Goal: Task Accomplishment & Management: Use online tool/utility

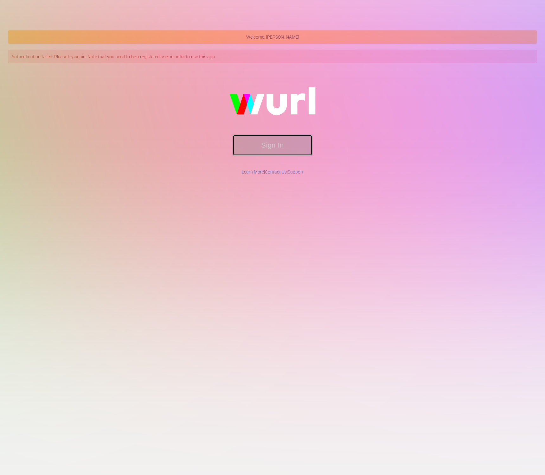
click at [288, 138] on button "Sign In" at bounding box center [272, 145] width 79 height 21
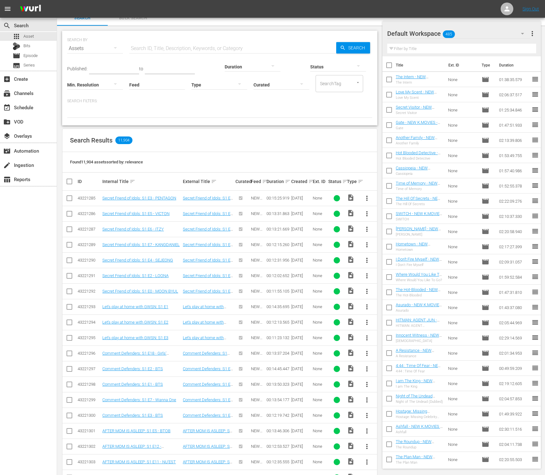
scroll to position [60, 0]
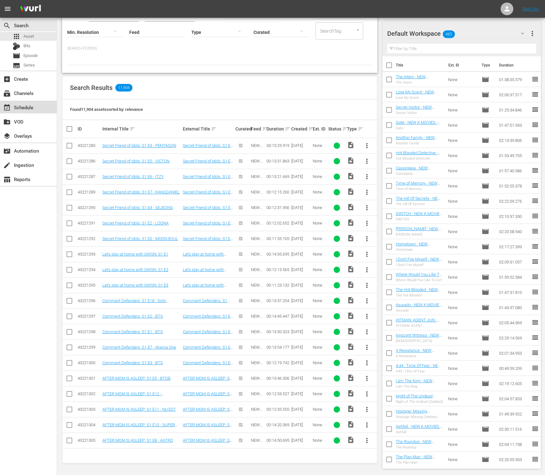
click at [26, 107] on div "event_available Schedule" at bounding box center [17, 107] width 35 height 6
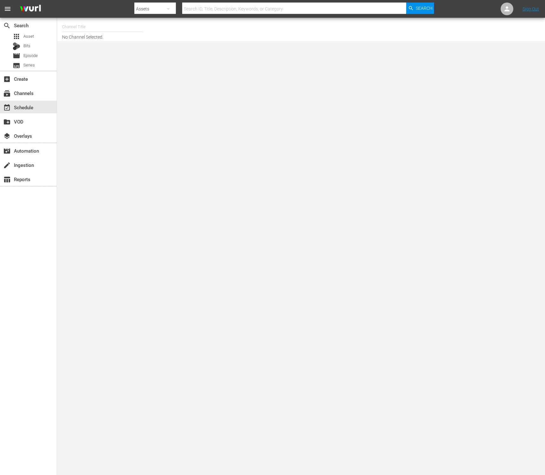
click at [86, 28] on input "text" at bounding box center [102, 26] width 81 height 15
click at [103, 33] on input "new kmovies" at bounding box center [102, 26] width 81 height 15
drag, startPoint x: 76, startPoint y: 28, endPoint x: 138, endPoint y: 24, distance: 61.5
click at [138, 24] on input "new kmovies" at bounding box center [102, 26] width 81 height 15
type input "n"
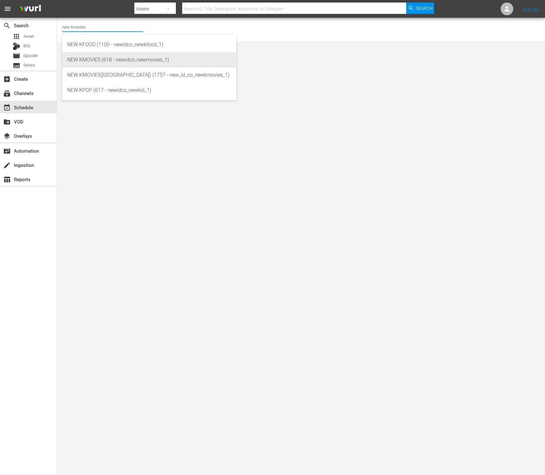
click at [163, 61] on div "NEW KMOVIES (618 - newidco_newmovies_1)" at bounding box center [149, 59] width 164 height 15
type input "NEW KMOVIES (618 - newidco_newmovies_1)"
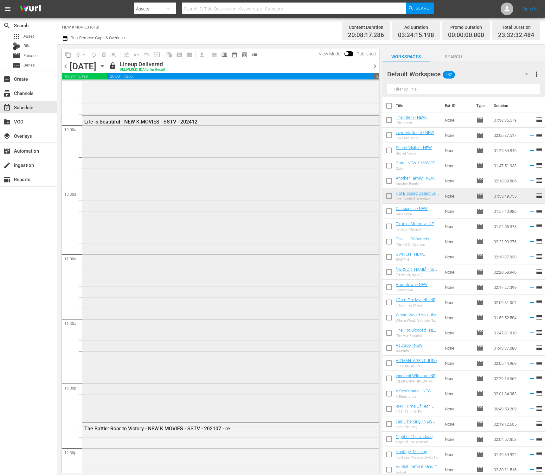
scroll to position [2839, 0]
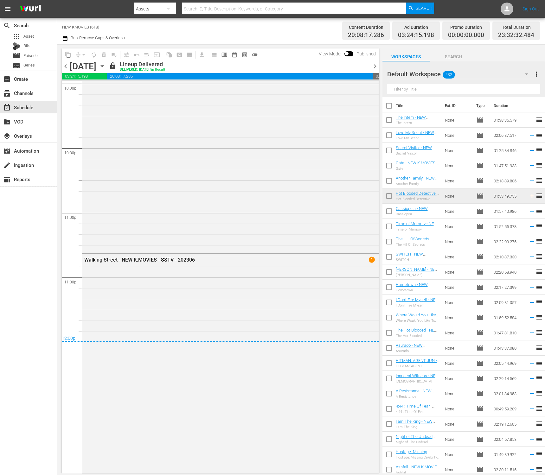
click at [375, 67] on span "chevron_right" at bounding box center [375, 66] width 8 height 8
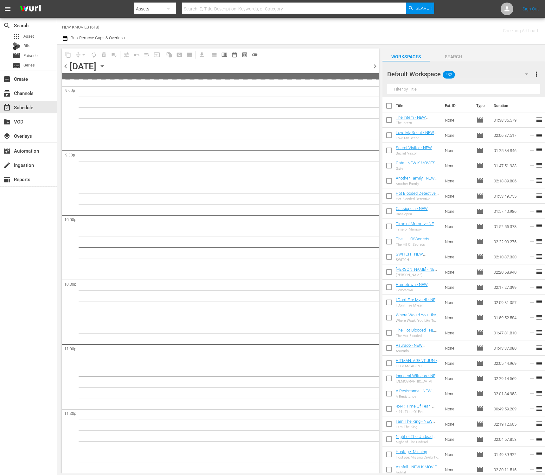
scroll to position [2707, 0]
click at [375, 67] on span "chevron_right" at bounding box center [375, 66] width 8 height 8
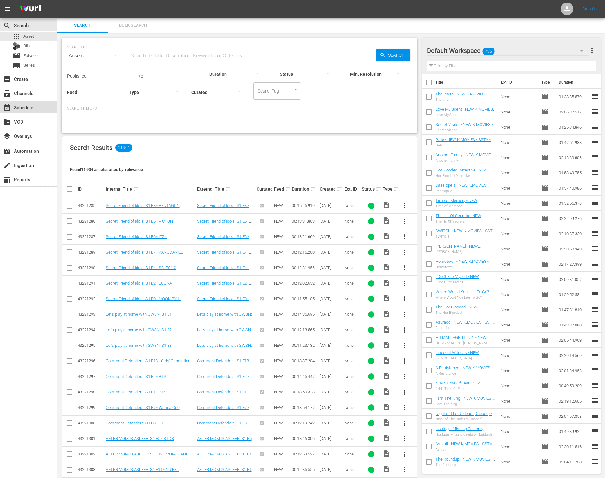
click at [18, 109] on div "event_available Schedule" at bounding box center [17, 107] width 35 height 6
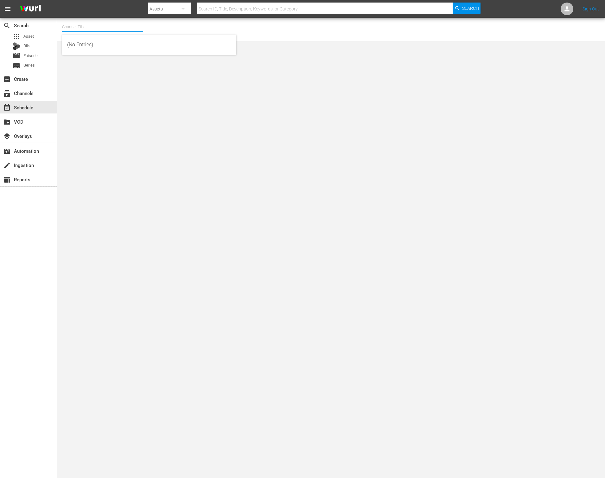
drag, startPoint x: 103, startPoint y: 32, endPoint x: 105, endPoint y: 29, distance: 3.6
click at [103, 32] on input "text" at bounding box center [102, 26] width 81 height 15
click at [157, 35] on div "NEW KMOVIES (618 - newidco_newmovies_1) NEW KMOVIES(EU) (1757 - new_id_co_newkm…" at bounding box center [149, 52] width 174 height 35
click at [156, 42] on div "NEW KMOVIES (618 - newidco_newmovies_1)" at bounding box center [149, 44] width 164 height 15
type input "NEW KMOVIES (618 - newidco_newmovies_1)"
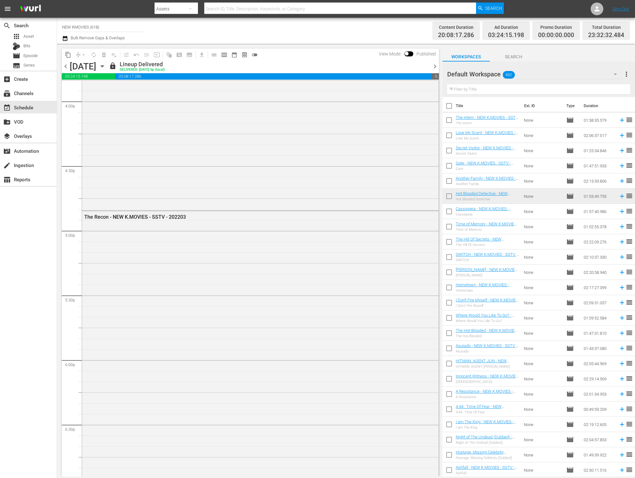
scroll to position [2837, 0]
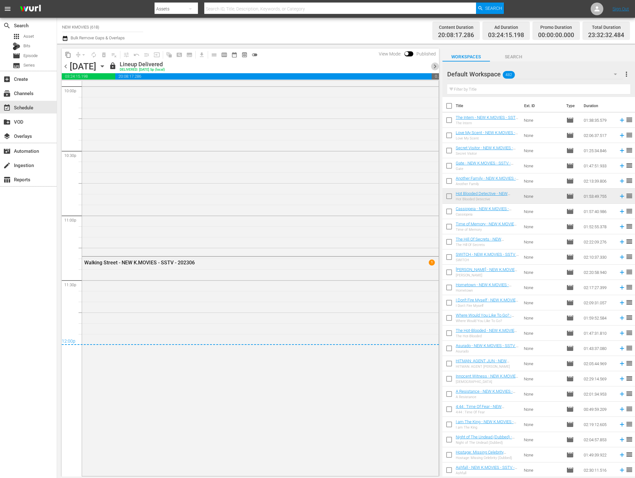
click at [433, 65] on span "chevron_right" at bounding box center [435, 66] width 8 height 8
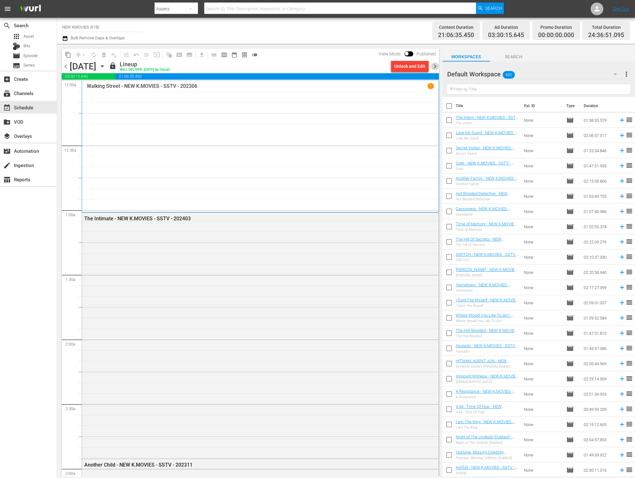
click at [437, 66] on span "chevron_right" at bounding box center [435, 66] width 8 height 8
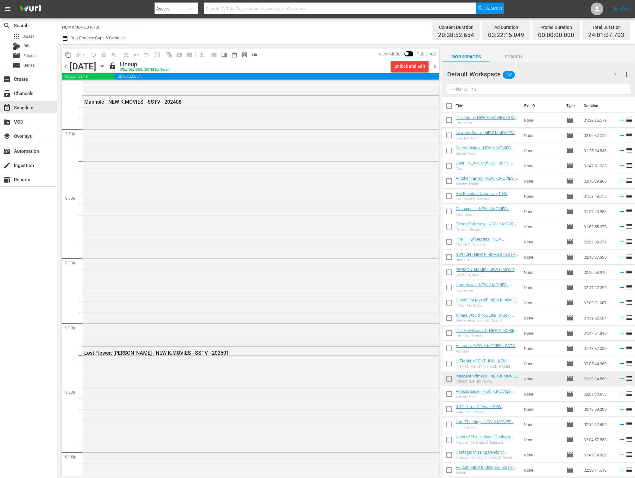
scroll to position [2919, 0]
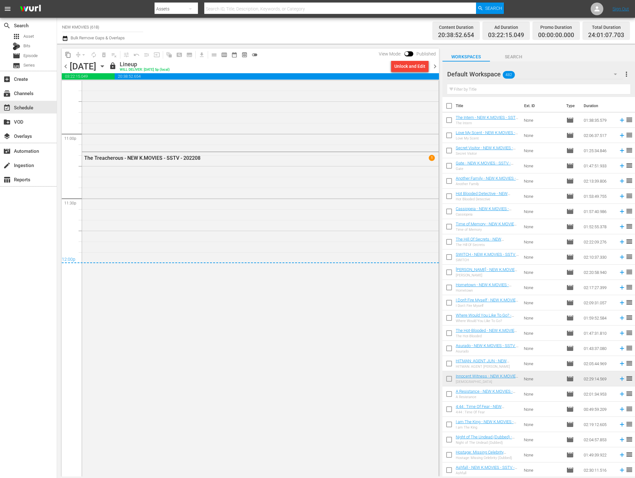
click at [434, 63] on span "chevron_right" at bounding box center [435, 66] width 8 height 8
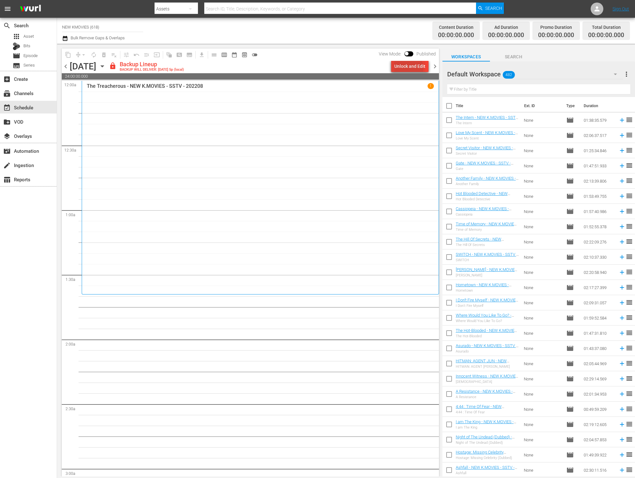
click at [408, 68] on div "Unlock and Edit" at bounding box center [409, 65] width 31 height 11
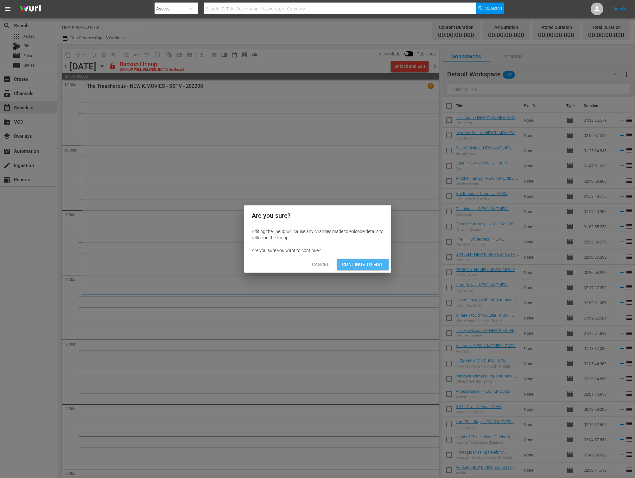
click at [373, 265] on span "Continue to Edit" at bounding box center [362, 264] width 41 height 8
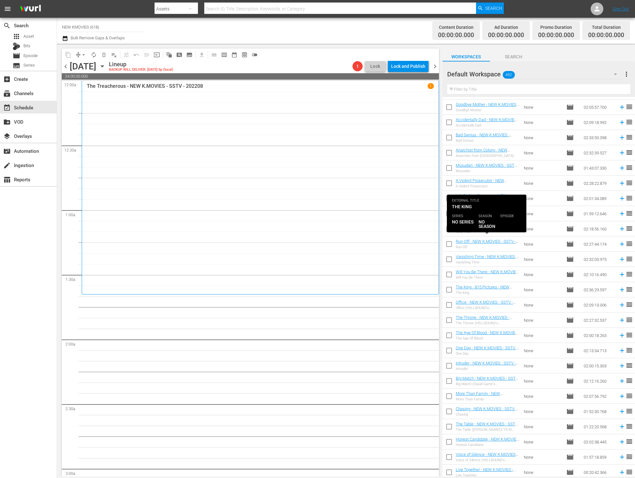
scroll to position [4667, 0]
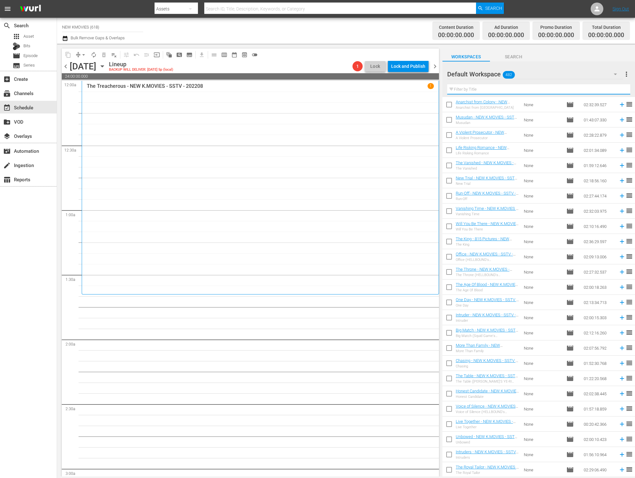
click at [499, 87] on input "text" at bounding box center [538, 89] width 183 height 10
paste input "Hometown"
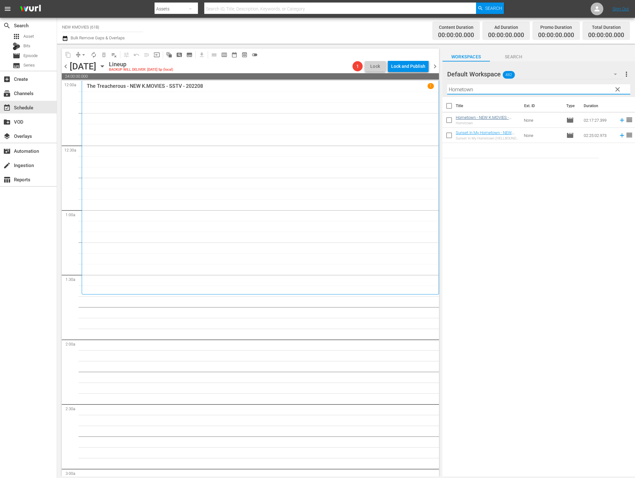
scroll to position [0, 0]
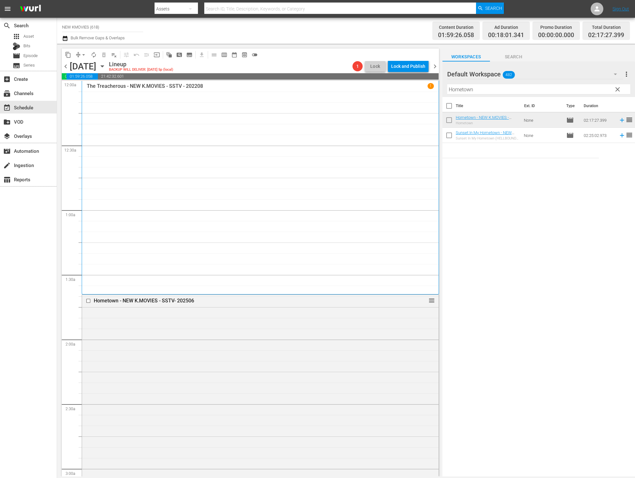
click at [498, 92] on input "Hometown" at bounding box center [538, 89] width 183 height 10
paste input "Architecture 101"
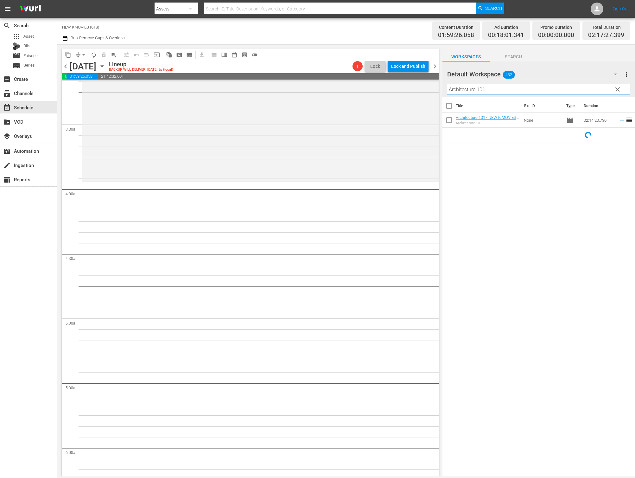
scroll to position [427, 0]
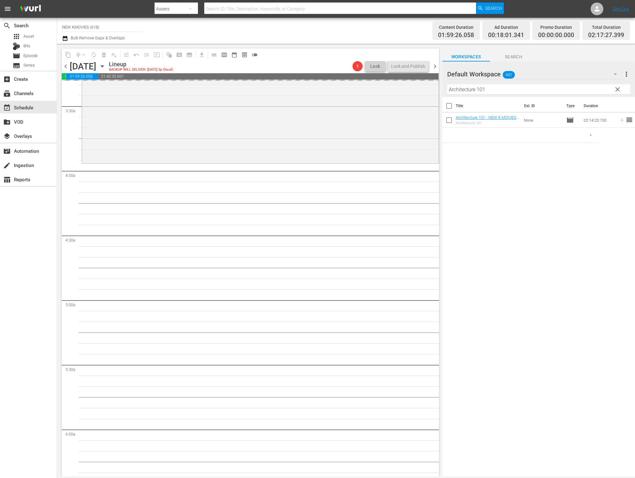
click at [545, 90] on input "Architecture 101" at bounding box center [538, 89] width 183 height 10
paste input "Inseparable Bros"
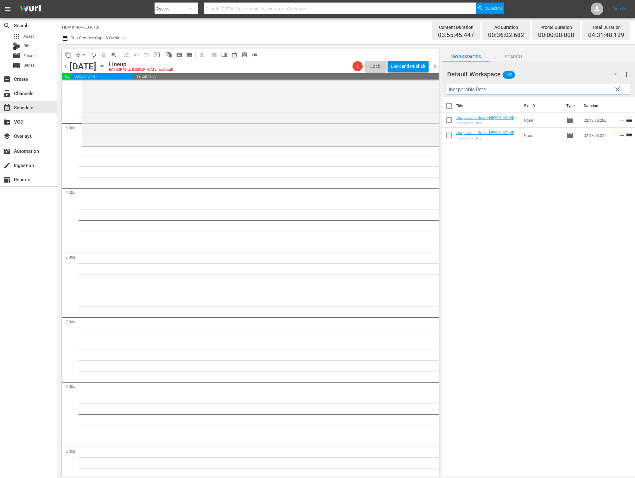
scroll to position [734, 0]
click at [515, 92] on input "Inseparable Bros" at bounding box center [538, 89] width 183 height 10
paste input "Pipeline"
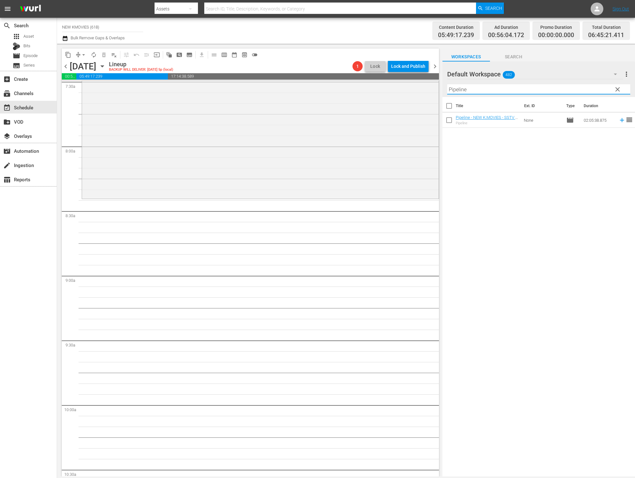
scroll to position [1011, 0]
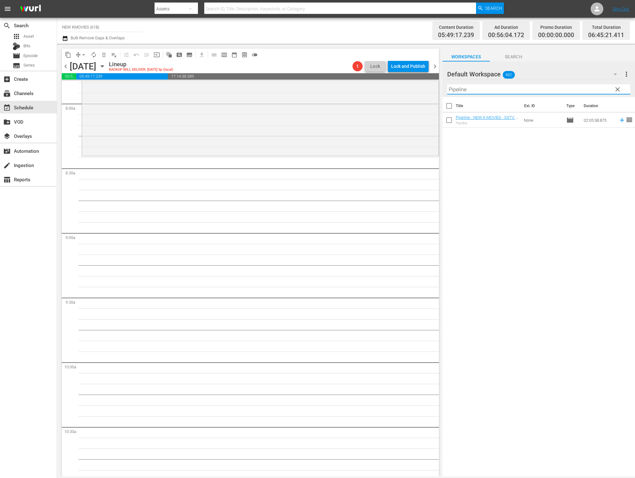
click at [544, 190] on div "Title Ext. ID Type Duration Pipeline - NEW K.MOVIES - SSTV - 202205 Pipeline No…" at bounding box center [538, 287] width 193 height 380
click at [519, 91] on input "Pipeline" at bounding box center [538, 89] width 183 height 10
paste input "Night Of The Undead"
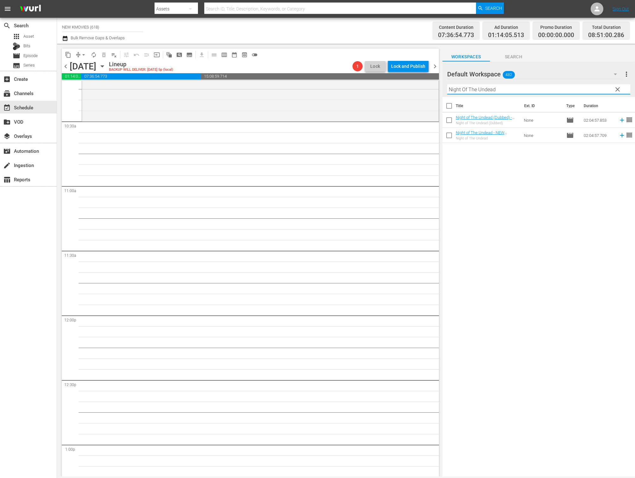
scroll to position [1288, 0]
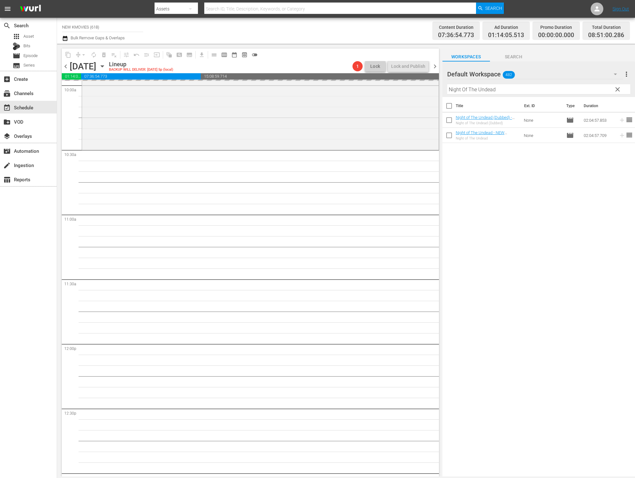
click at [526, 92] on input "Night Of The Undead" at bounding box center [538, 89] width 183 height 10
paste input "Perhaps Love"
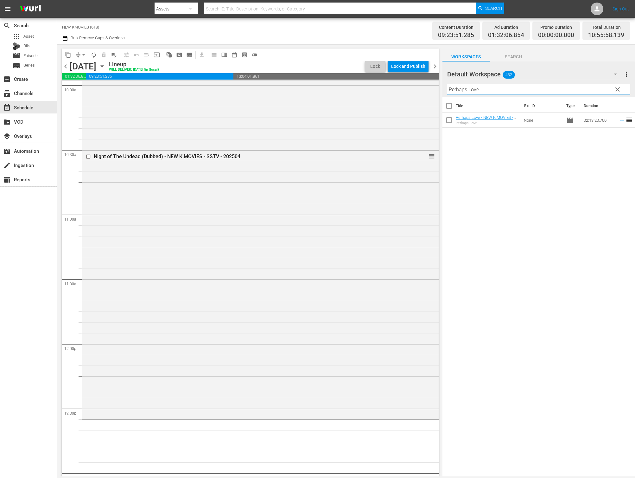
scroll to position [1467, 0]
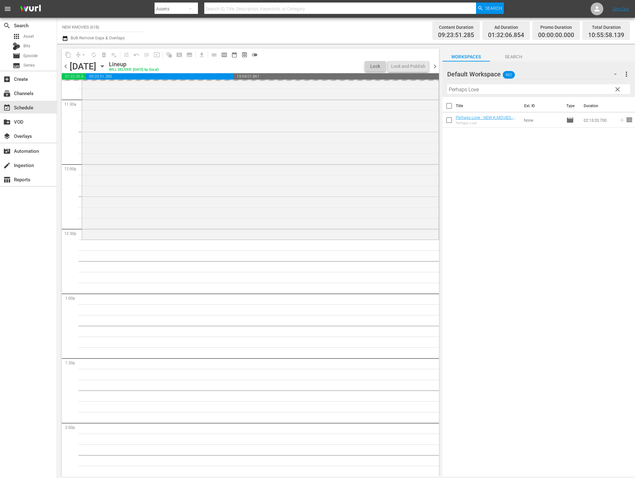
click at [497, 91] on input "Perhaps Love" at bounding box center [538, 89] width 183 height 10
paste input "Miss Fortun"
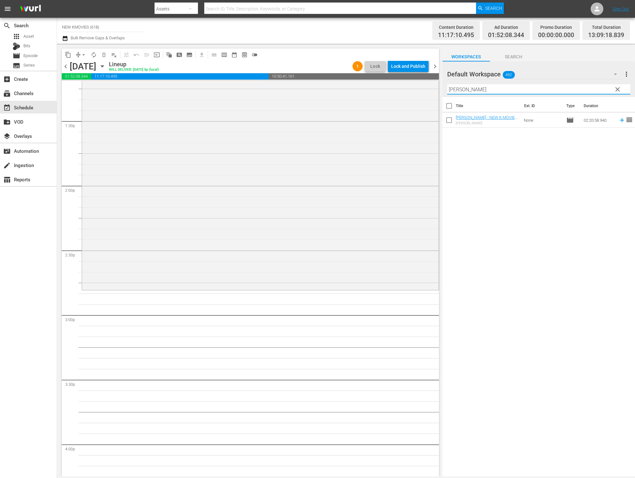
scroll to position [1723, 0]
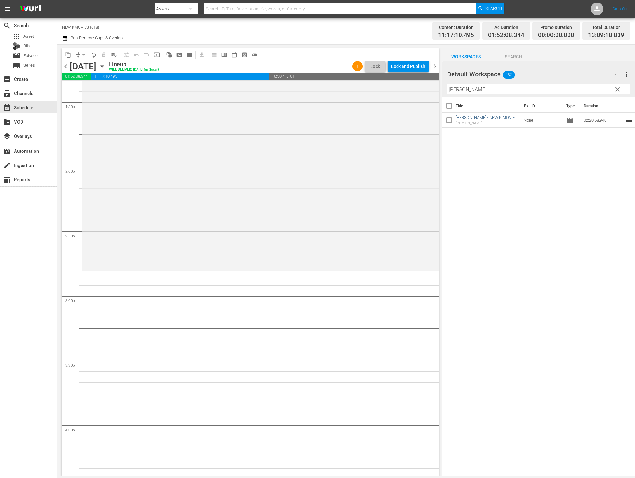
type input "Miss Fortune"
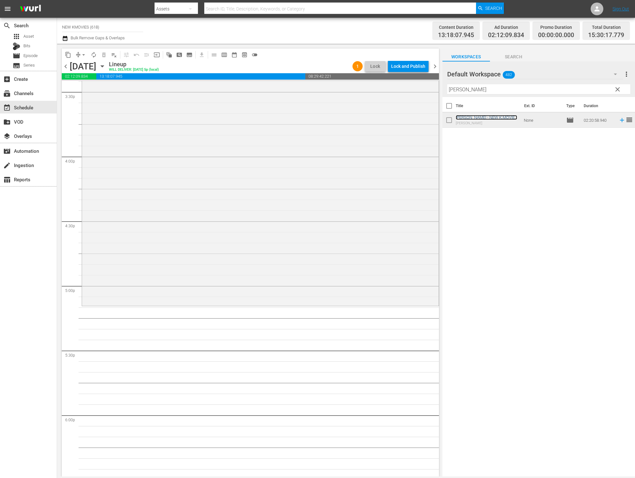
scroll to position [1992, 0]
click at [511, 93] on input "Miss Fortune" at bounding box center [538, 89] width 183 height 10
click at [513, 90] on input "Miss Fortune" at bounding box center [538, 89] width 183 height 10
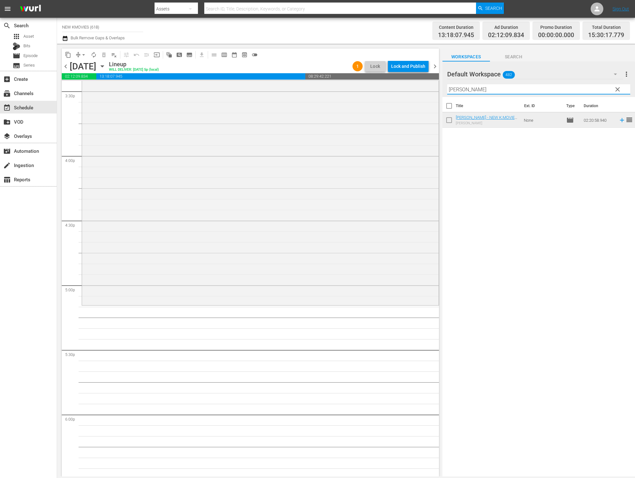
click at [513, 90] on input "Miss Fortune" at bounding box center [538, 89] width 183 height 10
click at [573, 53] on div "Workspaces Search" at bounding box center [538, 55] width 193 height 13
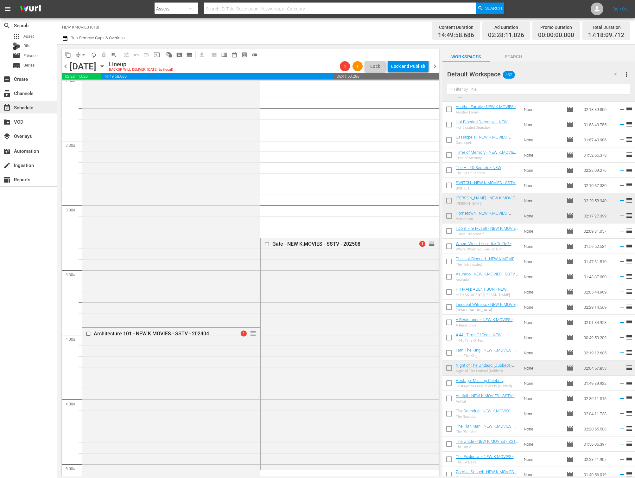
scroll to position [290, 0]
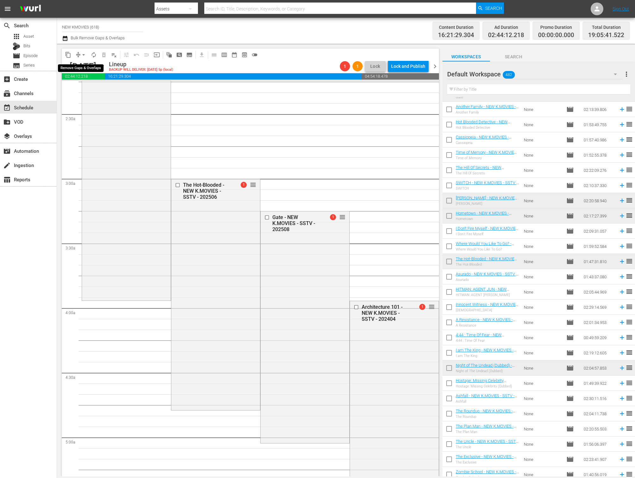
click at [81, 57] on span "arrow_drop_down" at bounding box center [83, 55] width 6 height 6
click at [88, 86] on li "Align to End of Previous Day" at bounding box center [84, 88] width 66 height 10
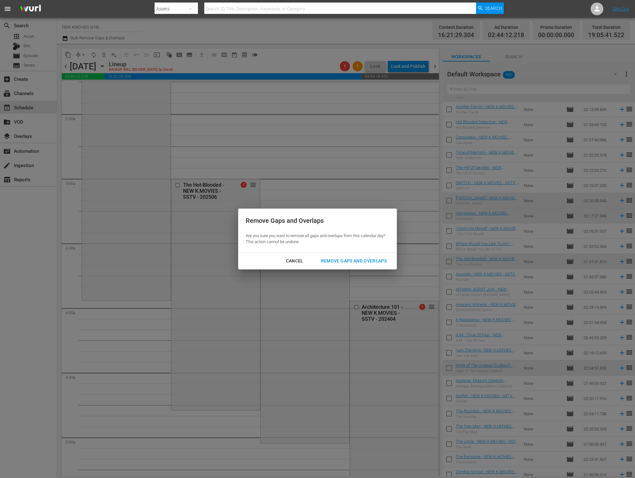
click at [375, 264] on div "Remove Gaps and Overlaps" at bounding box center [354, 261] width 76 height 8
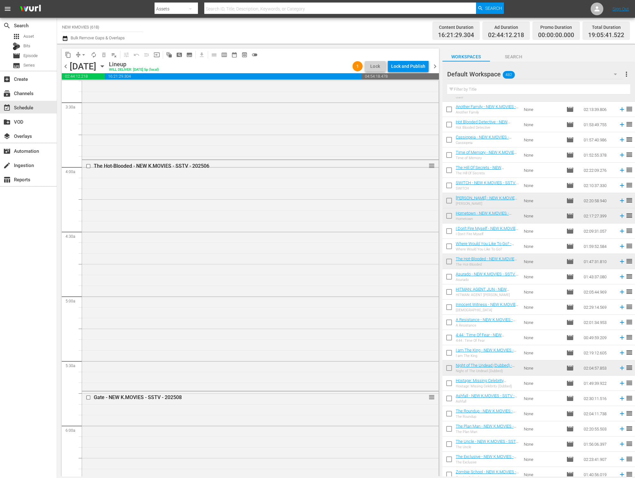
scroll to position [451, 0]
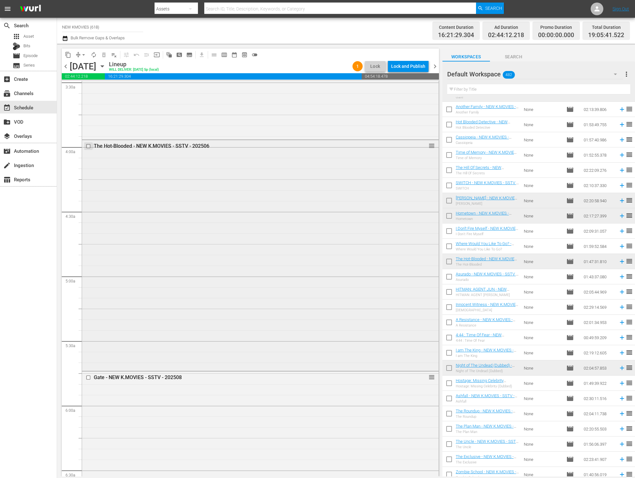
click at [86, 144] on input "checkbox" at bounding box center [89, 145] width 7 height 5
click at [105, 58] on span "delete_forever_outlined" at bounding box center [104, 55] width 6 height 6
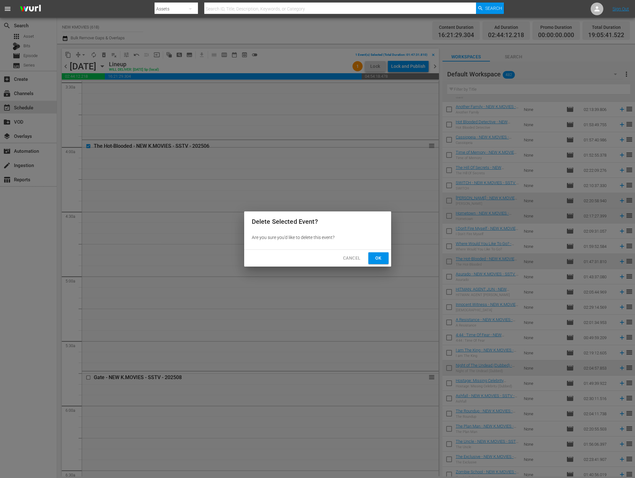
click at [386, 259] on button "Ok" at bounding box center [378, 258] width 20 height 12
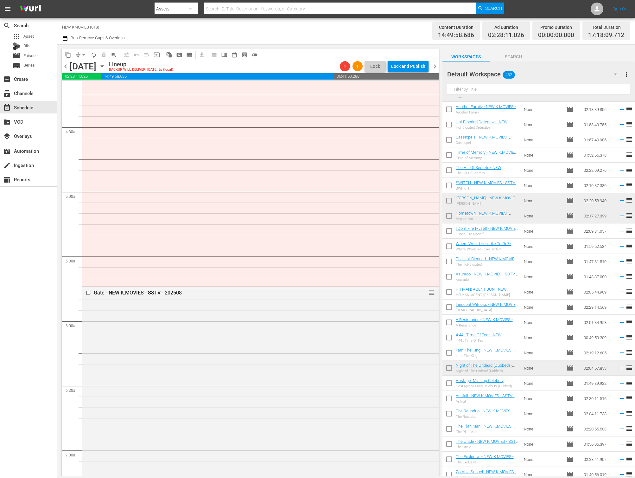
scroll to position [692, 0]
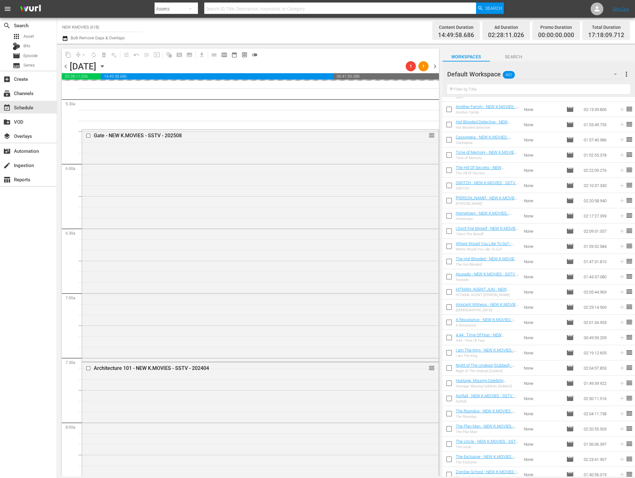
click at [304, 59] on div "content_copy compress arrow_drop_down autorenew_outlined delete_forever_outline…" at bounding box center [250, 54] width 377 height 12
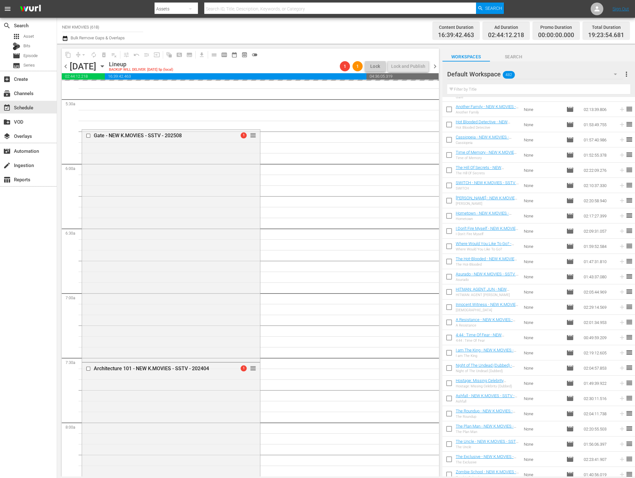
click at [81, 56] on span "arrow_drop_down" at bounding box center [83, 55] width 6 height 6
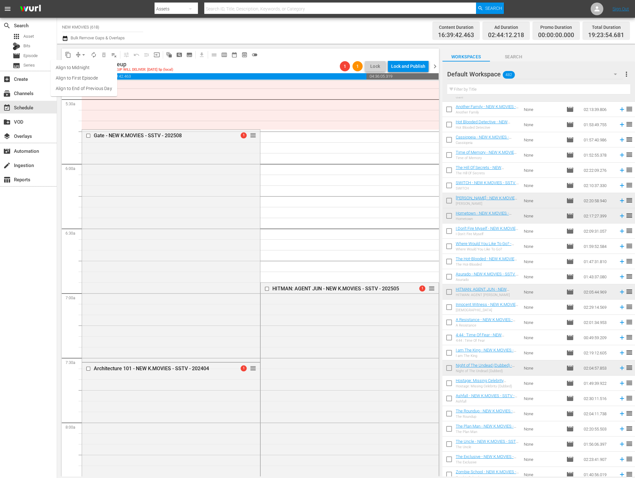
click at [83, 85] on li "Align to End of Previous Day" at bounding box center [84, 88] width 66 height 10
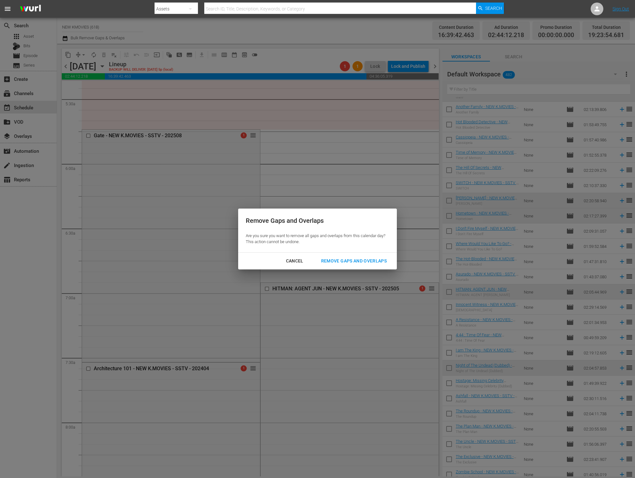
click at [348, 261] on div "Remove Gaps and Overlaps" at bounding box center [354, 261] width 76 height 8
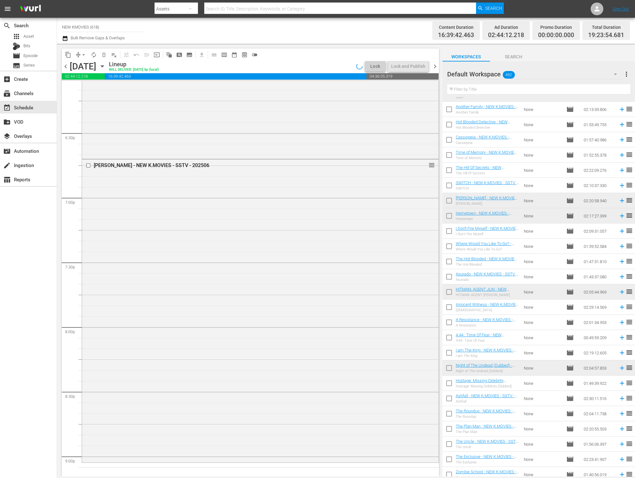
scroll to position [2705, 0]
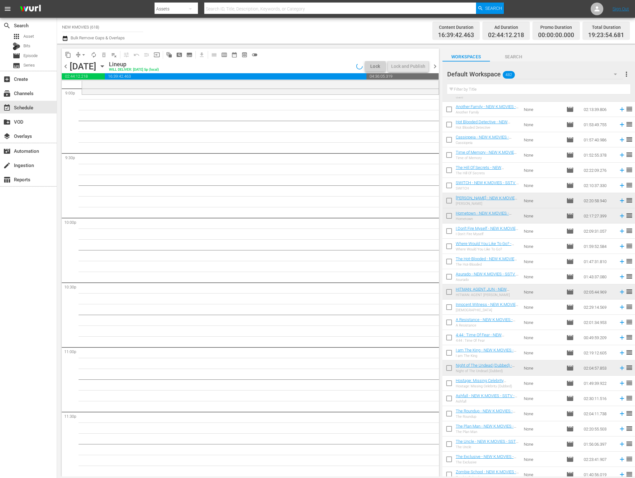
click at [481, 87] on input "text" at bounding box center [538, 89] width 183 height 10
paste input "No Mercy"
type input "No Mercy"
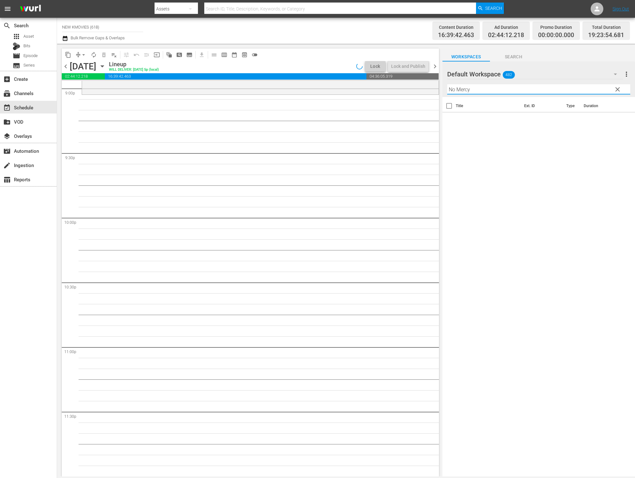
scroll to position [0, 0]
click at [489, 89] on input "No Mercy" at bounding box center [538, 89] width 183 height 10
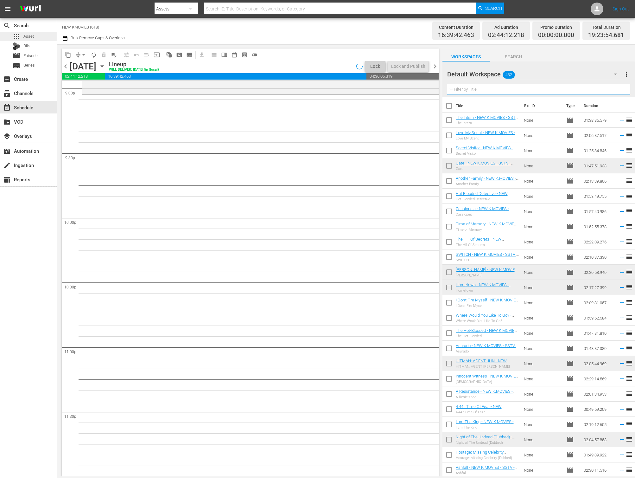
click at [38, 36] on div "apps Asset" at bounding box center [28, 36] width 57 height 9
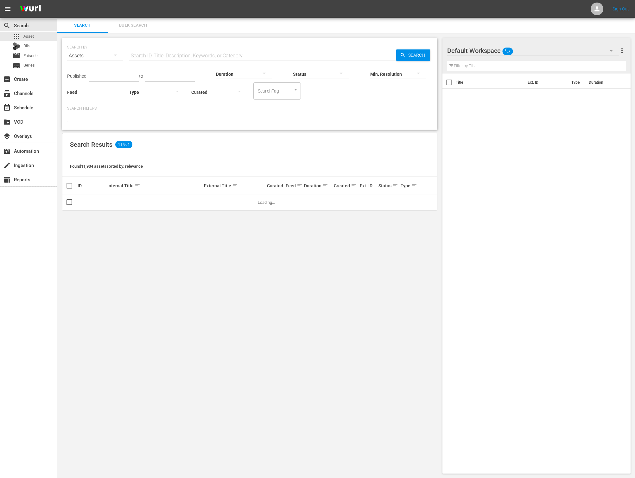
click at [160, 54] on input "text" at bounding box center [262, 55] width 267 height 15
type input "no mercy"
click at [428, 199] on button "more_vert" at bounding box center [422, 202] width 15 height 15
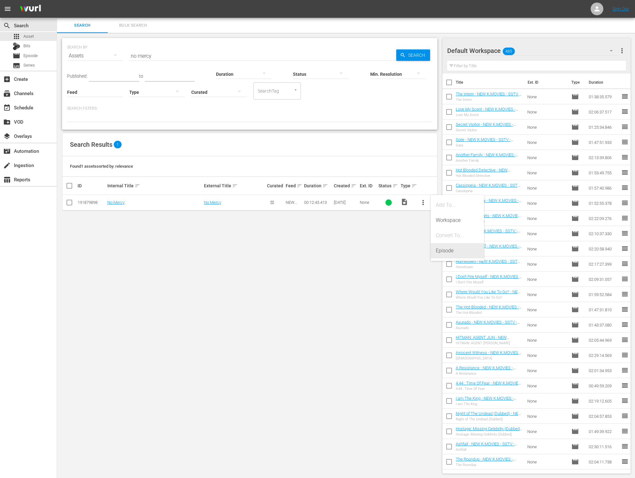
click at [449, 251] on div "Episode" at bounding box center [457, 250] width 43 height 15
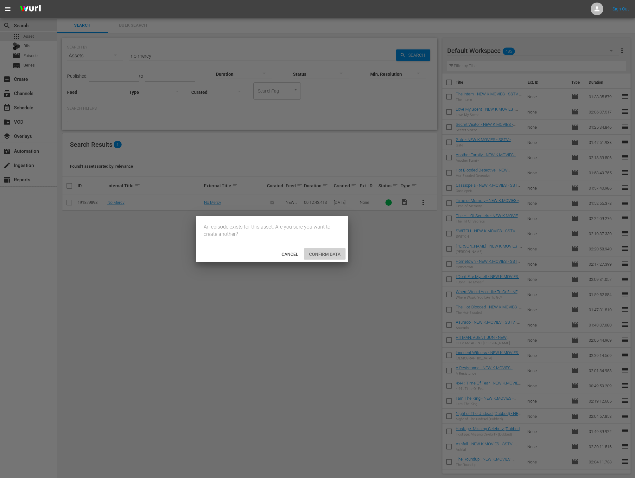
click at [319, 256] on span "Confirm data" at bounding box center [324, 253] width 41 height 5
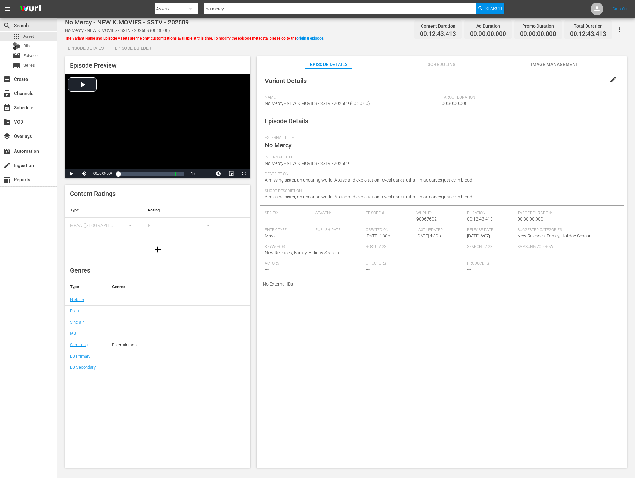
click at [389, 117] on div "Episode Details" at bounding box center [442, 121] width 364 height 18
click at [384, 131] on div "Episode Details External Title No Mercy Internal Title No Mercy - NEW K.MOVIES …" at bounding box center [442, 200] width 364 height 177
click at [317, 35] on div "The Variant Name and Episode Assets are the only customizations available at th…" at bounding box center [194, 38] width 259 height 8
click at [316, 37] on link "original episode" at bounding box center [309, 38] width 27 height 4
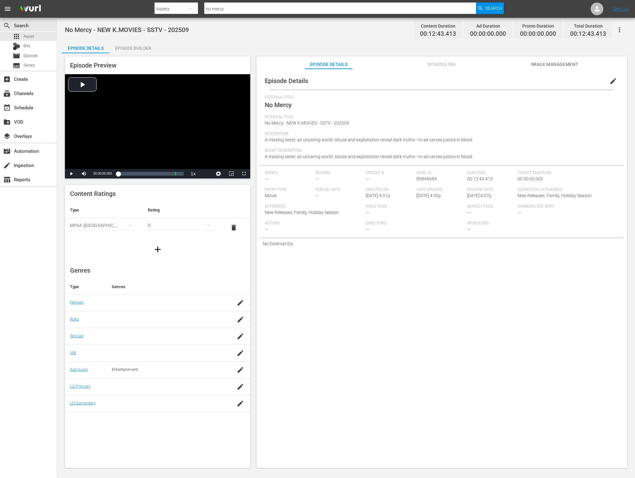
click at [604, 31] on button "button" at bounding box center [619, 29] width 15 height 15
click at [604, 35] on div "Add Episode to Workspace" at bounding box center [574, 32] width 97 height 15
click at [143, 48] on div "Episode Builder" at bounding box center [132, 48] width 47 height 15
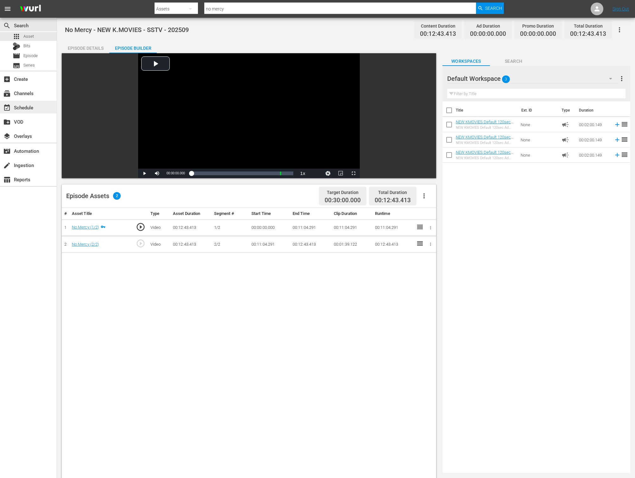
click at [30, 107] on div "event_available Schedule" at bounding box center [17, 107] width 35 height 6
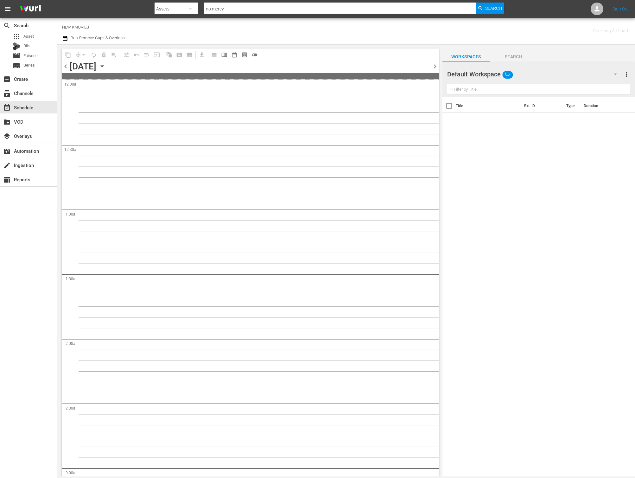
click at [526, 85] on input "text" at bounding box center [538, 89] width 183 height 10
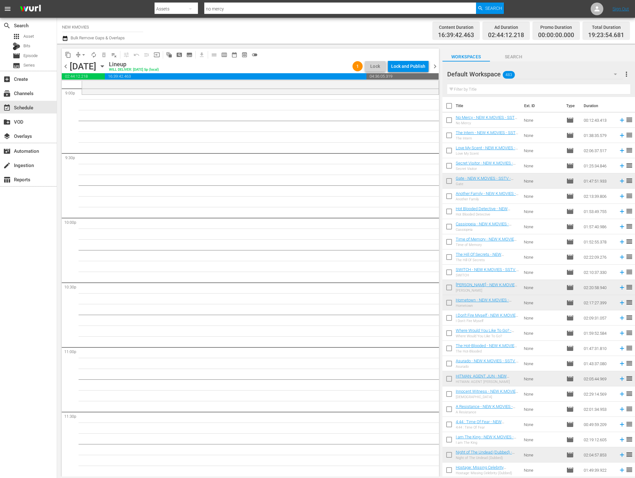
scroll to position [2640, 0]
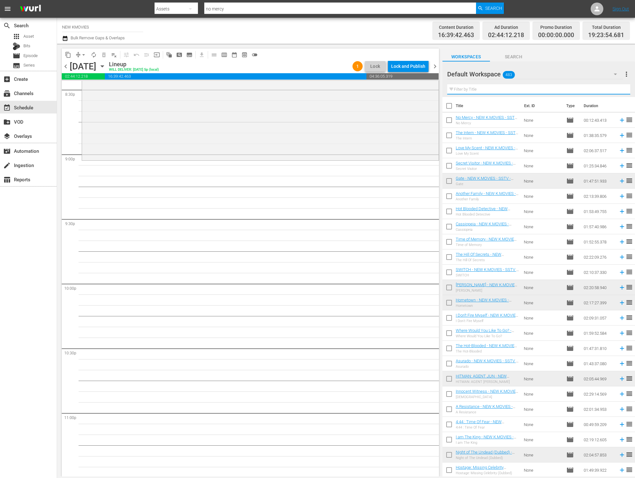
click at [509, 88] on input "text" at bounding box center [538, 89] width 183 height 10
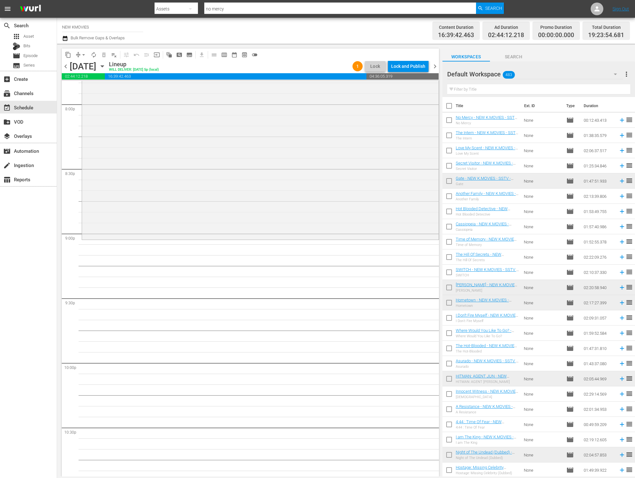
scroll to position [2567, 0]
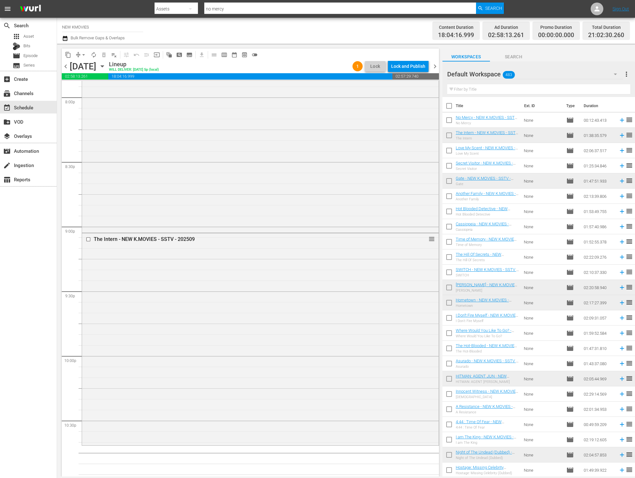
click at [178, 311] on div "The Intern - NEW K.MOVIES - SSTV - 202509 reorder" at bounding box center [260, 338] width 357 height 210
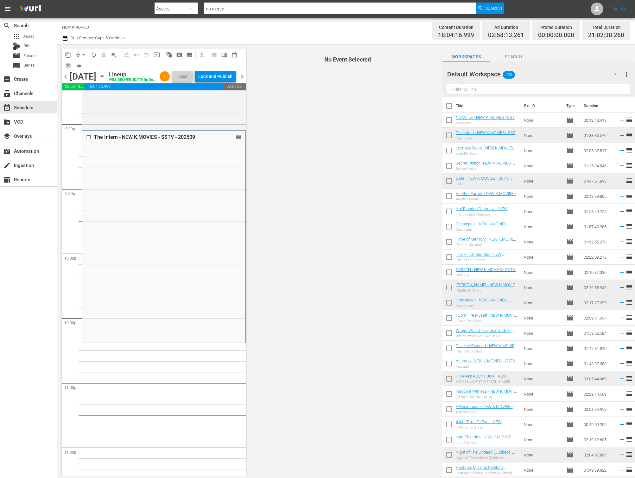
scroll to position [2680, 0]
click at [528, 88] on input "text" at bounding box center [538, 89] width 183 height 10
paste input "A Tale of Legendary Libido"
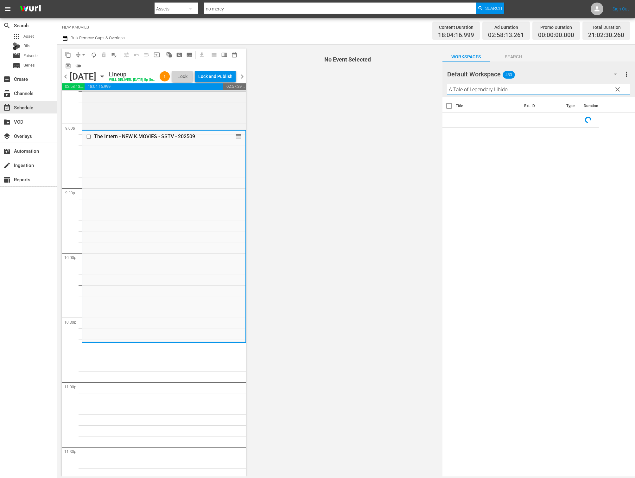
type input "A Tale of Legendary Libido"
click at [604, 89] on button "clear" at bounding box center [617, 89] width 10 height 10
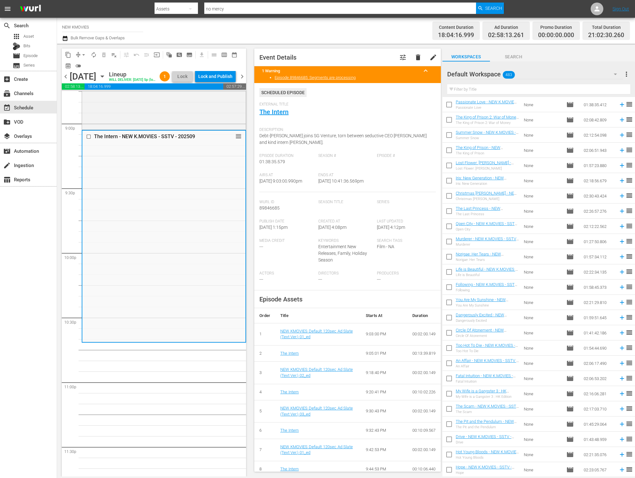
scroll to position [1019, 0]
click at [522, 82] on div "Filter by Title" at bounding box center [538, 89] width 183 height 15
click at [520, 86] on input "text" at bounding box center [538, 89] width 183 height 10
paste input "A Tale of Legendary Libido"
type input "A Tale of Legendary Libido"
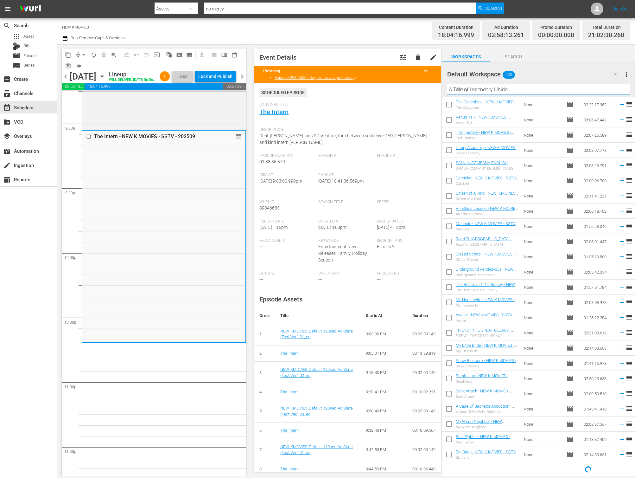
scroll to position [0, 0]
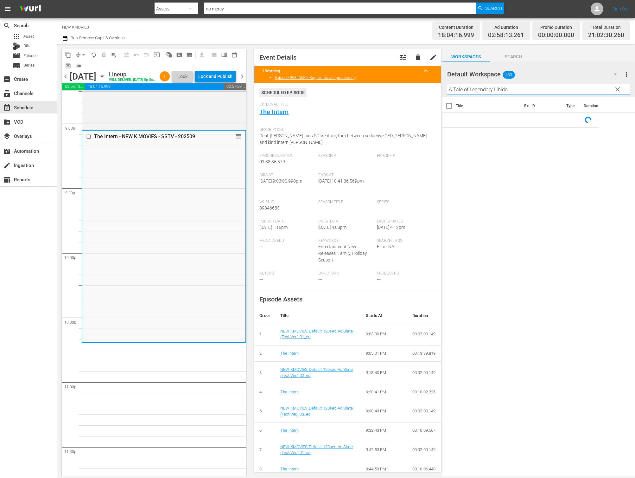
click at [536, 91] on input "A Tale of Legendary Libido" at bounding box center [538, 89] width 183 height 10
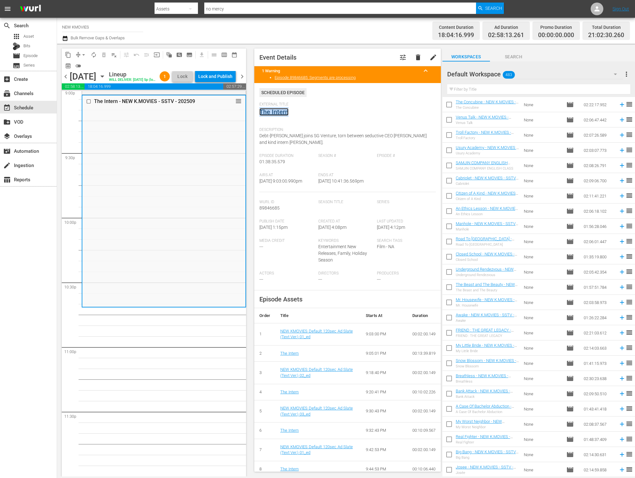
scroll to position [122, 0]
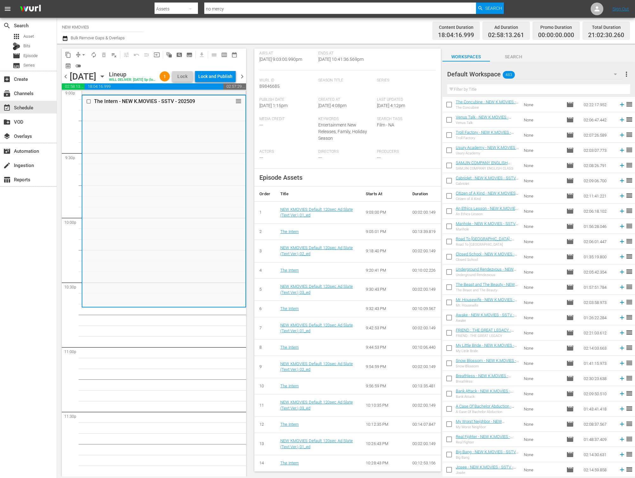
click at [526, 87] on input "text" at bounding box center [538, 89] width 183 height 10
paste input "A Tale of Legendary Libido"
type input "A Tale of Legendary Libido"
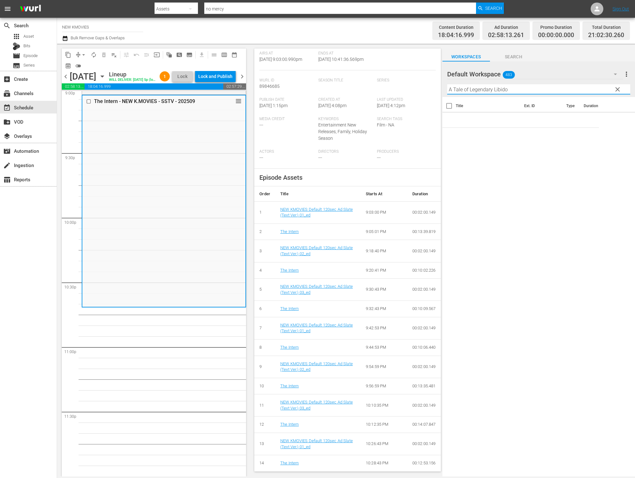
scroll to position [0, 0]
click at [526, 90] on input "A Tale of Legendary Libido" at bounding box center [538, 89] width 183 height 10
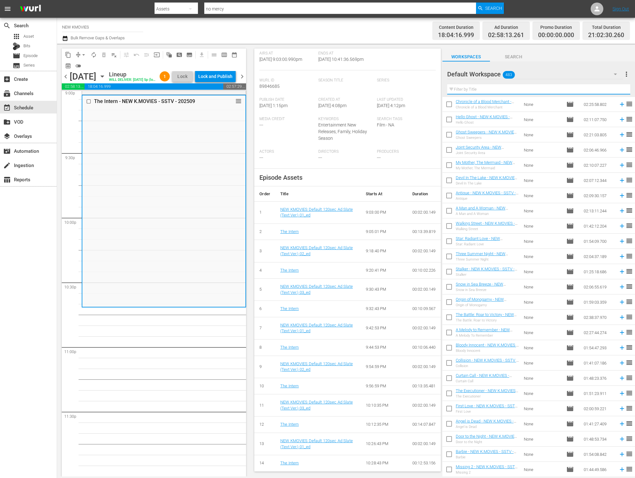
scroll to position [2843, 0]
paste input "A Tale of Legendary Libido"
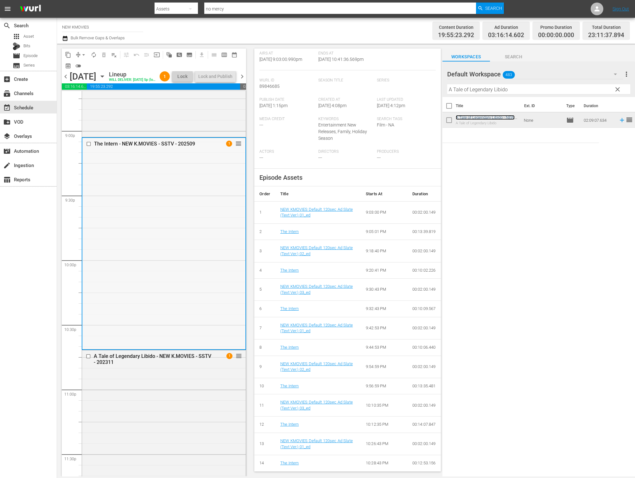
scroll to position [2661, 0]
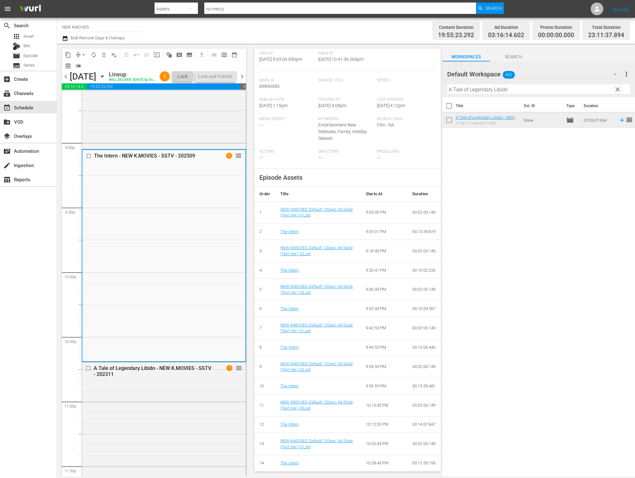
click at [244, 80] on span "chevron_right" at bounding box center [242, 77] width 8 height 8
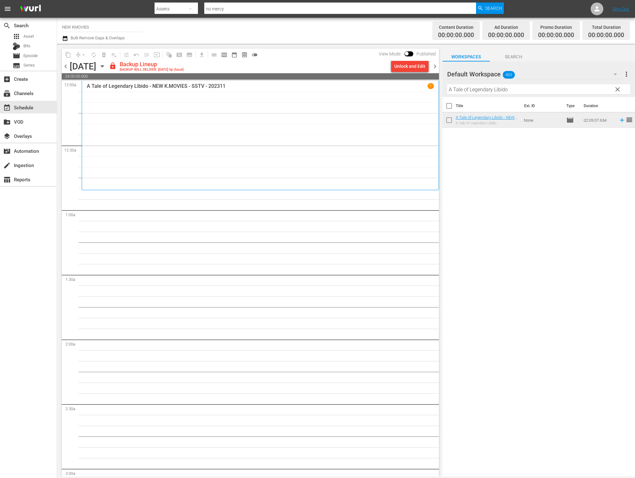
click at [427, 71] on button "Unlock and Edit" at bounding box center [409, 65] width 37 height 11
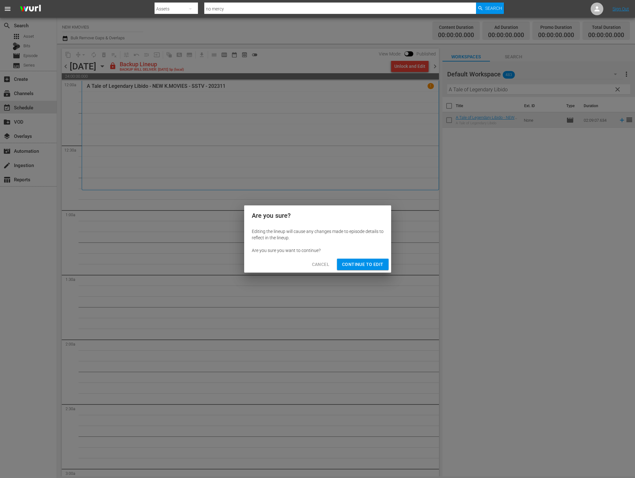
click at [363, 263] on span "Continue to Edit" at bounding box center [362, 264] width 41 height 8
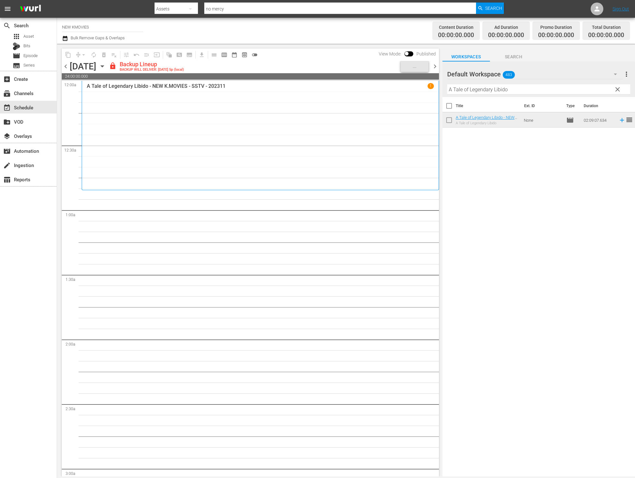
click at [522, 86] on input "A Tale of Legendary Libido" at bounding box center [538, 89] width 183 height 10
paste input "Marionette"
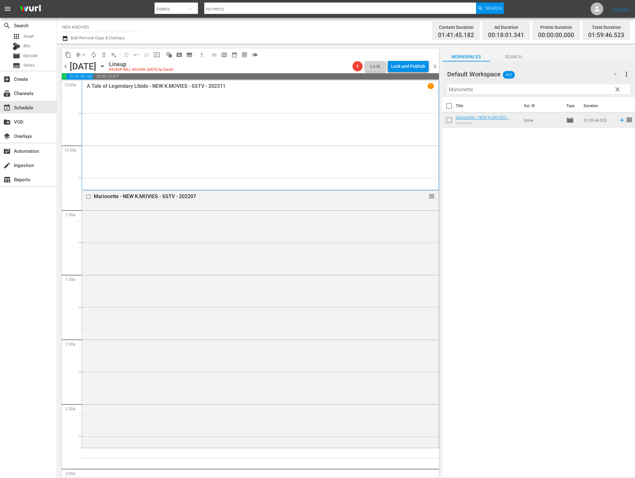
click at [17, 322] on div "search Search apps Asset Bits movie Episode subtitles Series add_box Create sub…" at bounding box center [28, 257] width 57 height 478
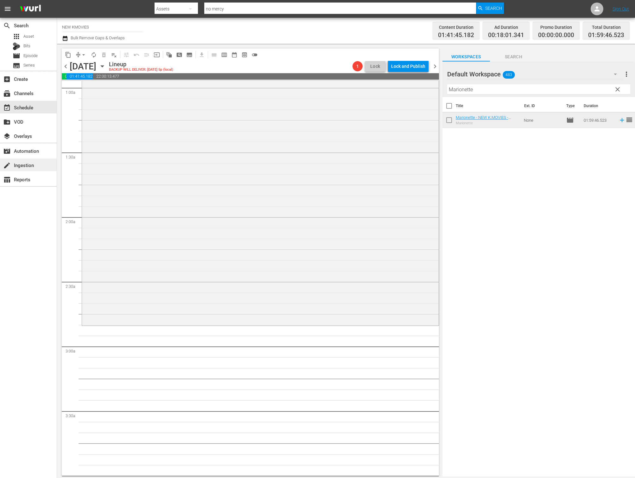
scroll to position [129, 0]
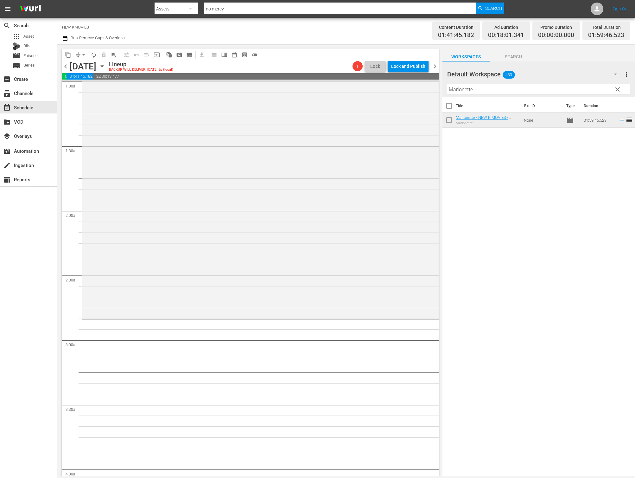
click at [490, 98] on th "Title" at bounding box center [488, 106] width 65 height 18
drag, startPoint x: 490, startPoint y: 98, endPoint x: 494, endPoint y: 91, distance: 8.8
click at [490, 98] on th "Title" at bounding box center [488, 106] width 65 height 18
click at [494, 91] on input "Marionette" at bounding box center [538, 89] width 183 height 10
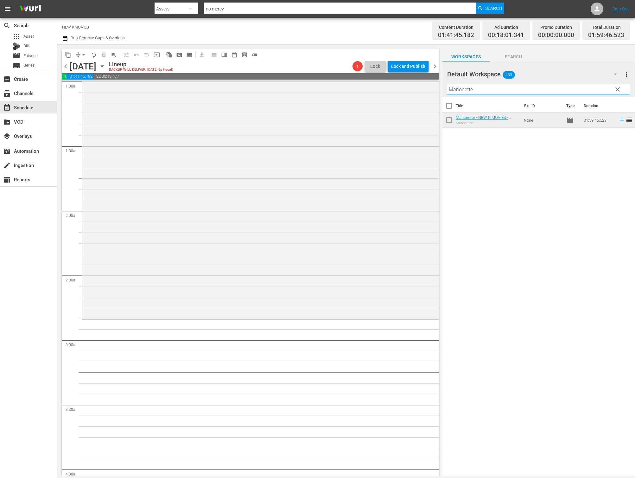
click at [494, 91] on input "Marionette" at bounding box center [538, 89] width 183 height 10
paste input "Road To Boston"
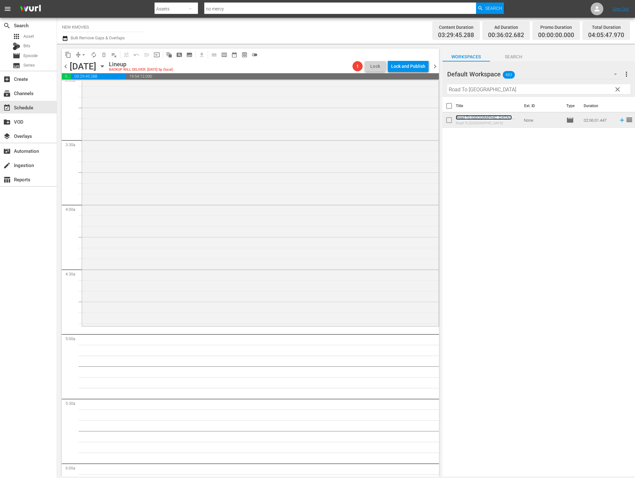
scroll to position [395, 0]
click at [541, 82] on div "Filter by Title Road To Boston" at bounding box center [538, 89] width 183 height 15
drag, startPoint x: 529, startPoint y: 97, endPoint x: 532, endPoint y: 95, distance: 3.6
click at [529, 97] on th "Ext. ID" at bounding box center [541, 106] width 42 height 18
click at [534, 94] on hr at bounding box center [538, 94] width 183 height 0
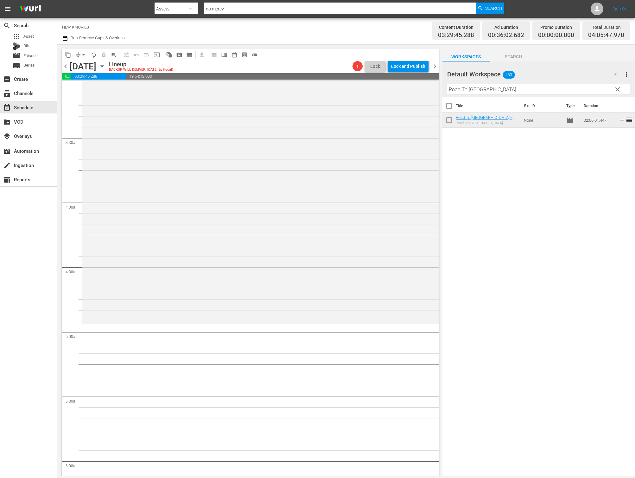
click at [534, 94] on hr at bounding box center [538, 94] width 183 height 0
click at [536, 92] on input "Road To Boston" at bounding box center [538, 89] width 183 height 10
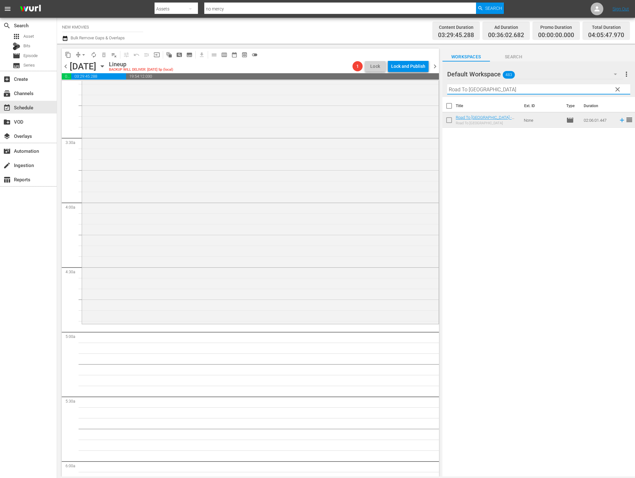
click at [540, 85] on input "Road To Boston" at bounding box center [538, 89] width 183 height 10
drag, startPoint x: 540, startPoint y: 85, endPoint x: 505, endPoint y: 101, distance: 38.4
click at [540, 85] on input "Road To Boston" at bounding box center [538, 89] width 183 height 10
paste input "The Rec"
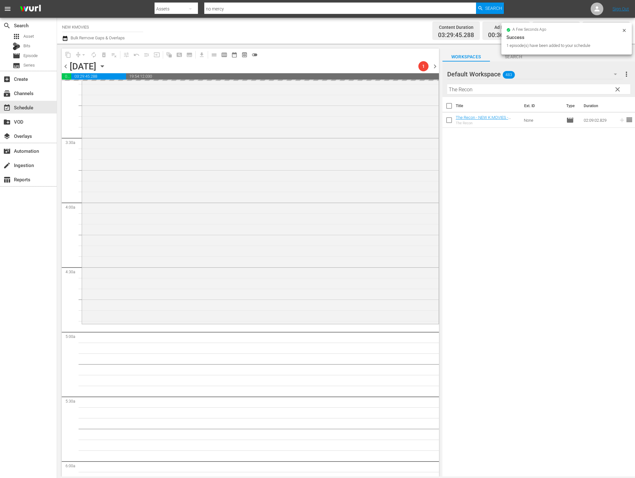
click at [585, 88] on input "The Recon" at bounding box center [538, 89] width 183 height 10
paste input "Your Name Is Rose"
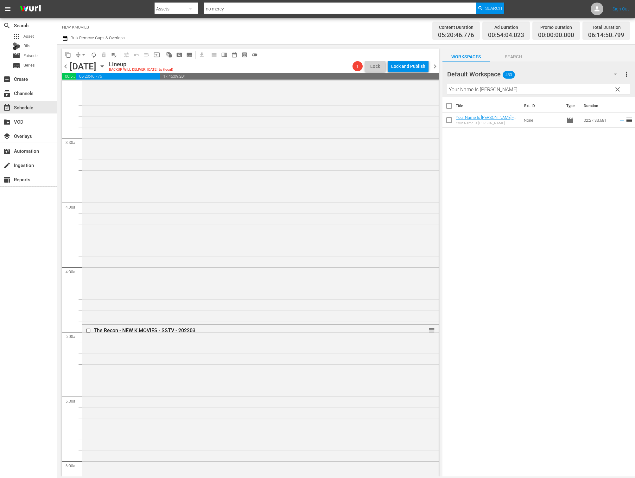
click at [526, 90] on input "Your Name Is Rose" at bounding box center [538, 89] width 183 height 10
paste input "My Worst Neighbor"
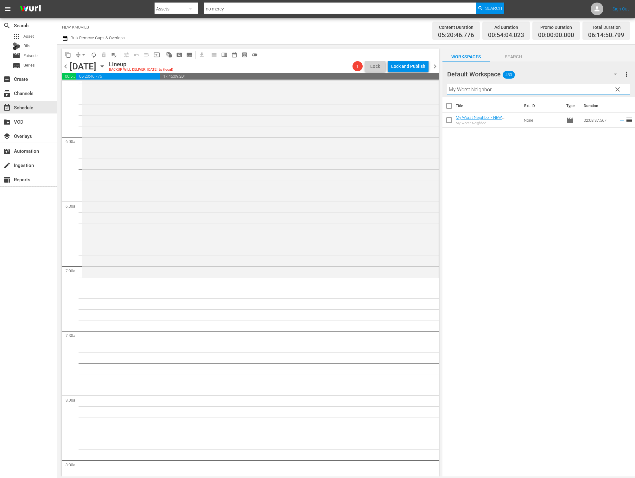
scroll to position [748, 0]
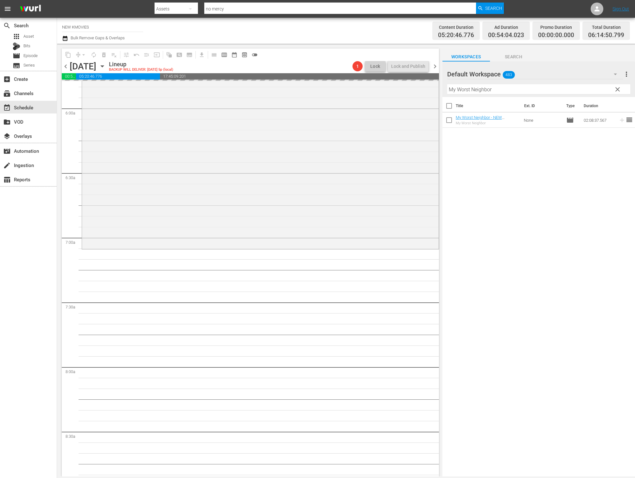
click at [536, 89] on input "My Worst Neighbor" at bounding box center [538, 89] width 183 height 10
paste input "Remembe"
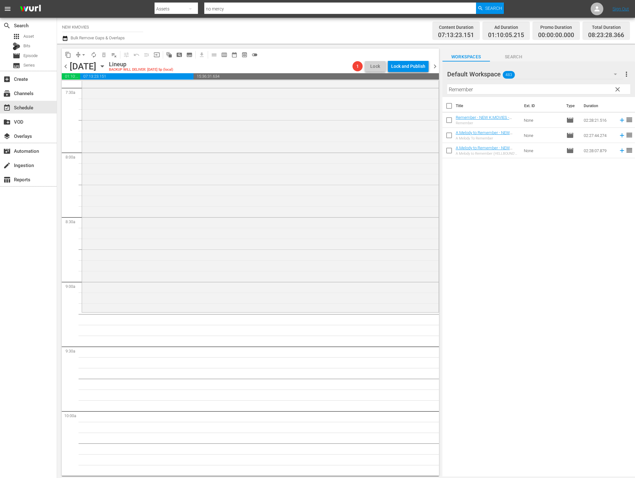
scroll to position [1038, 0]
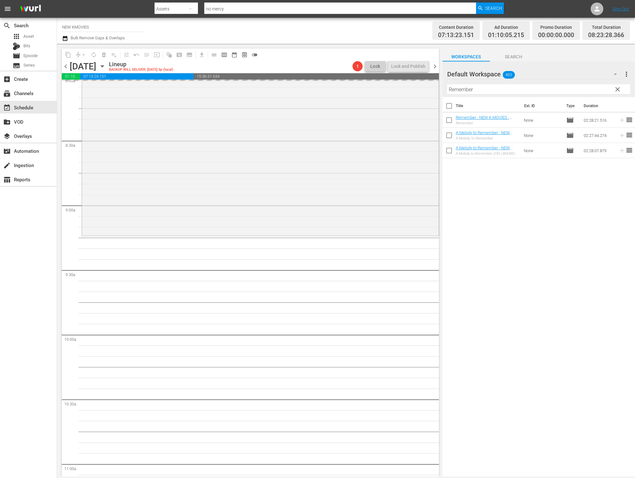
click at [549, 95] on div "Filter by Title Remember" at bounding box center [538, 89] width 183 height 15
click at [553, 92] on input "Remember" at bounding box center [538, 89] width 183 height 10
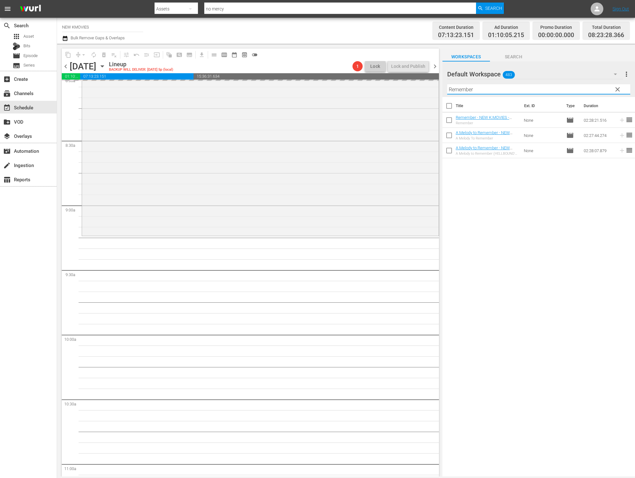
click at [553, 92] on input "Remember" at bounding box center [538, 89] width 183 height 10
paste input "Iris: The Movie"
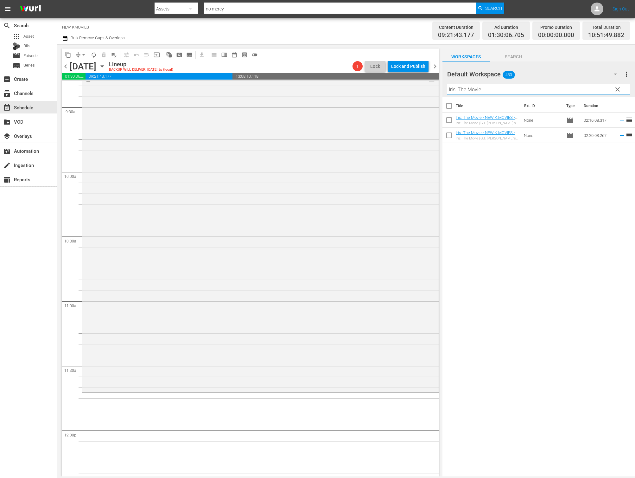
scroll to position [1217, 0]
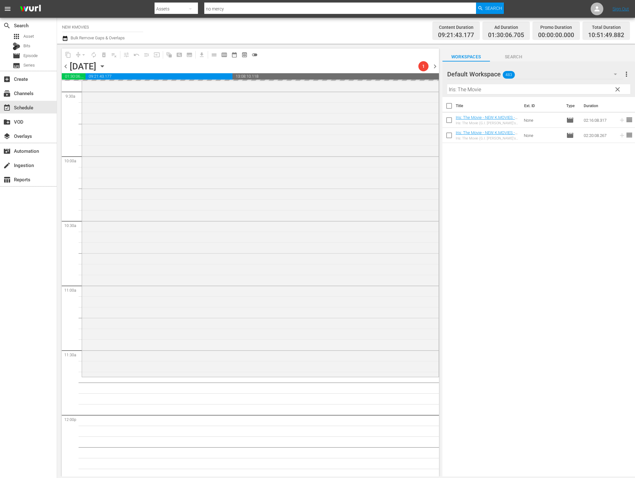
click at [546, 92] on input "Iris: The Movie" at bounding box center [538, 89] width 183 height 10
paste input "Ghost Sweepers"
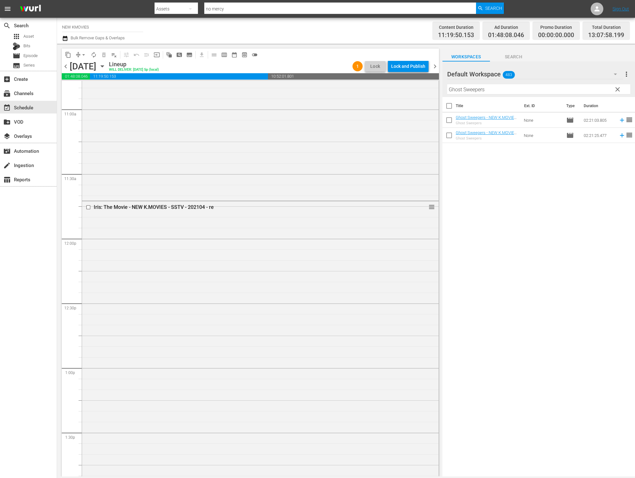
click at [604, 213] on div "Title Ext. ID Type Duration Ghost Sweepers - NEW K.MOVIES - SSTV - 202103 - re …" at bounding box center [538, 287] width 193 height 380
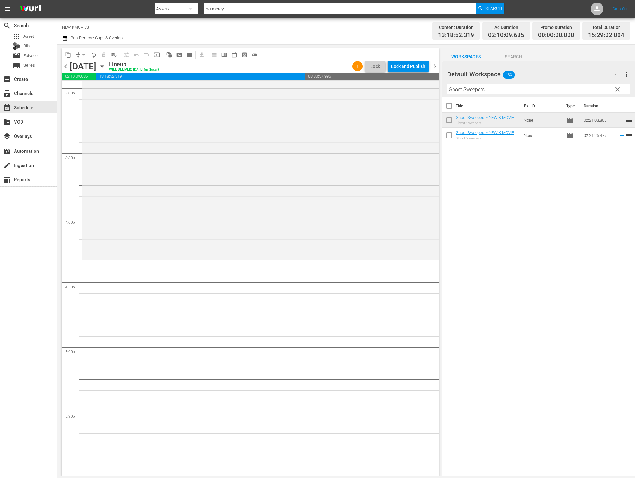
scroll to position [1968, 0]
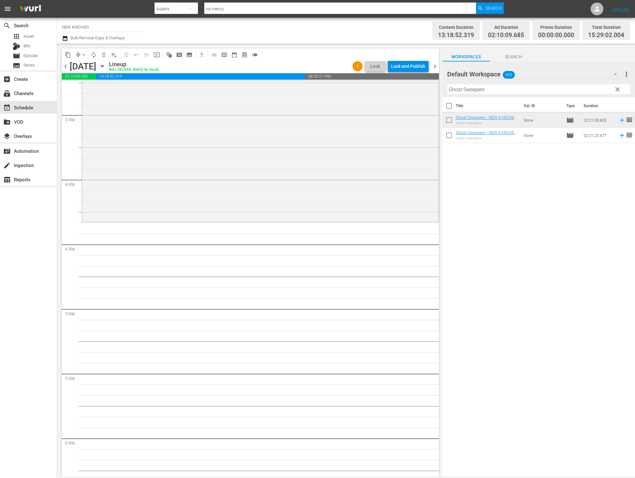
click at [541, 86] on input "Ghost Sweepers" at bounding box center [538, 89] width 183 height 10
paste input "Hello Ghost"
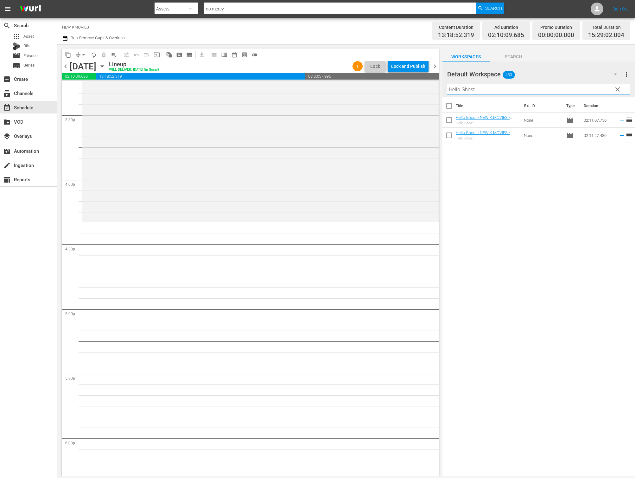
type input "Hello Ghost"
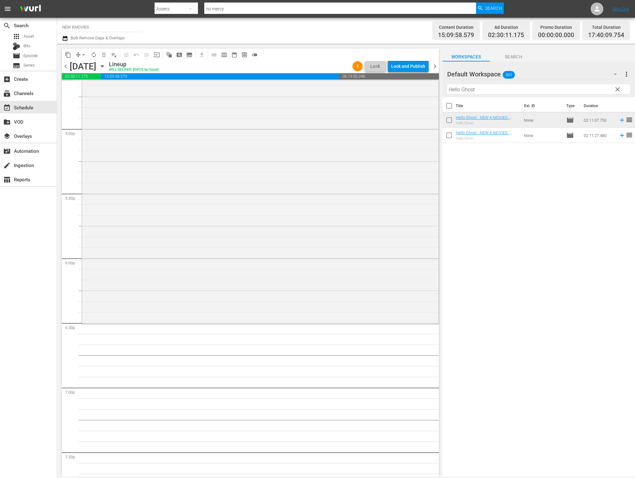
scroll to position [2150, 0]
click at [552, 90] on input "Hello Ghost" at bounding box center [538, 89] width 183 height 10
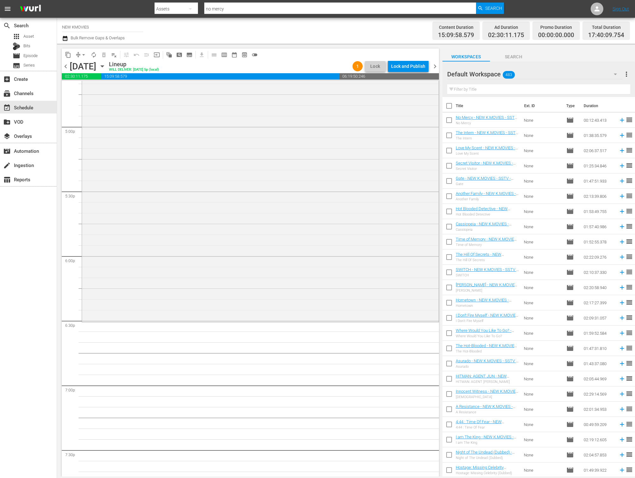
click at [295, 26] on div "Channel Title NEW KMOVIES Bulk Remove Gaps & Overlaps" at bounding box center [217, 30] width 310 height 23
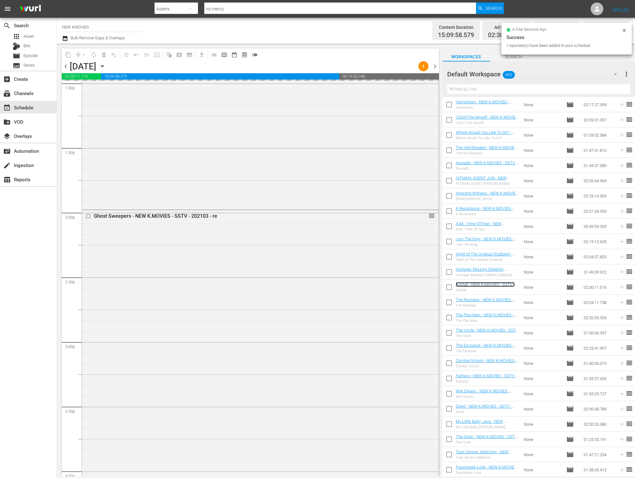
scroll to position [2705, 0]
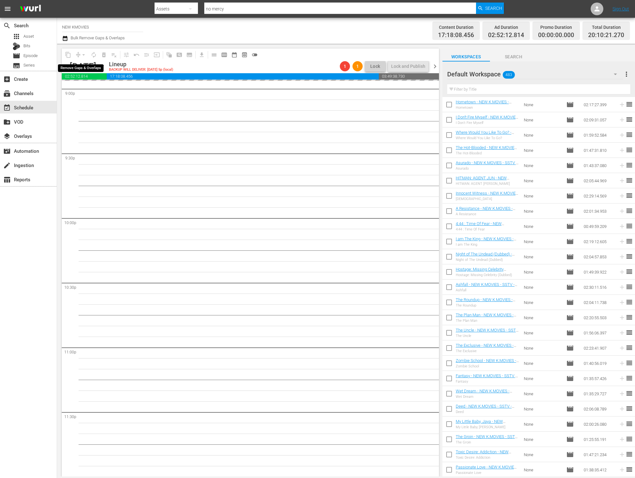
click at [81, 56] on span "arrow_drop_down" at bounding box center [83, 55] width 6 height 6
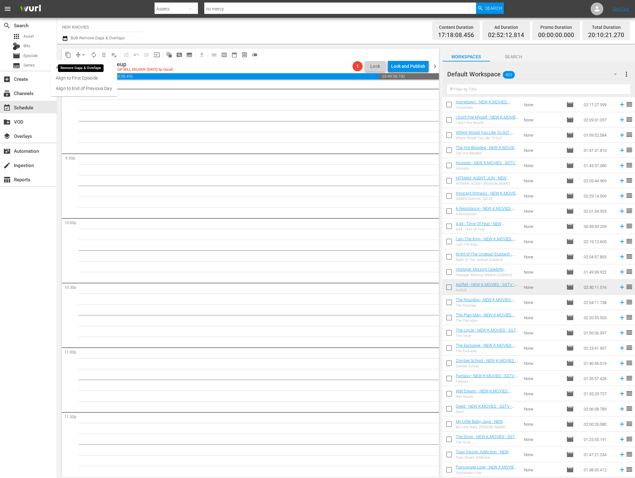
scroll to position [2694, 0]
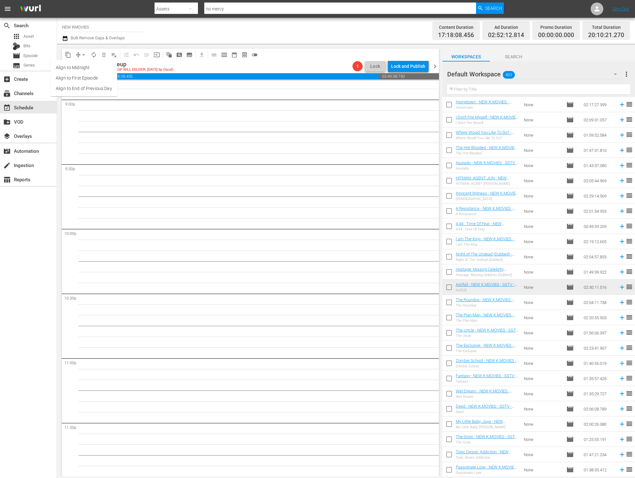
click at [82, 55] on span "arrow_drop_down" at bounding box center [83, 55] width 6 height 6
click at [84, 57] on span "arrow_drop_down" at bounding box center [83, 55] width 6 height 6
click at [83, 89] on li "Align to End of Previous Day" at bounding box center [84, 88] width 66 height 10
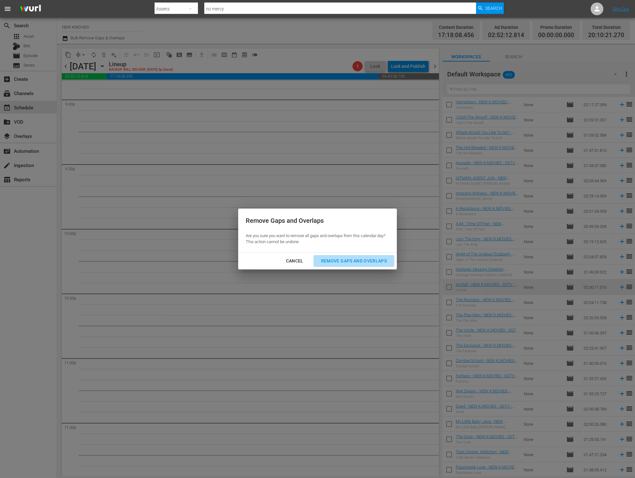
click at [376, 263] on div "Remove Gaps and Overlaps" at bounding box center [354, 261] width 76 height 8
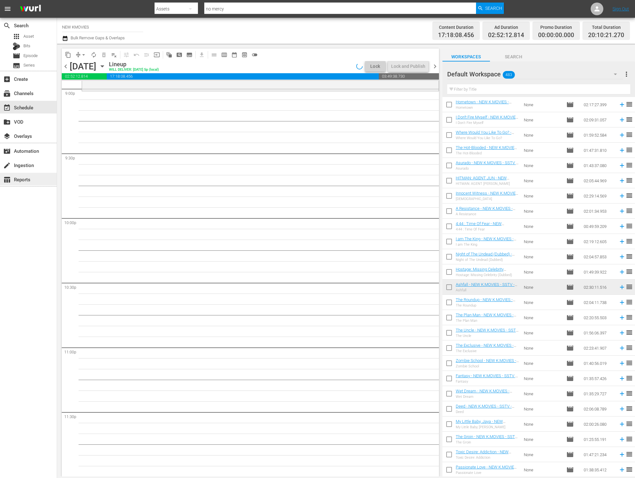
scroll to position [2705, 0]
click at [538, 92] on input "text" at bounding box center [538, 89] width 183 height 10
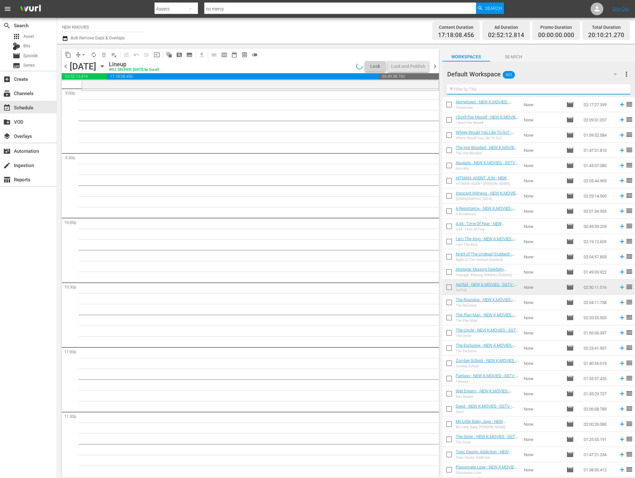
paste input "Door to the Night"
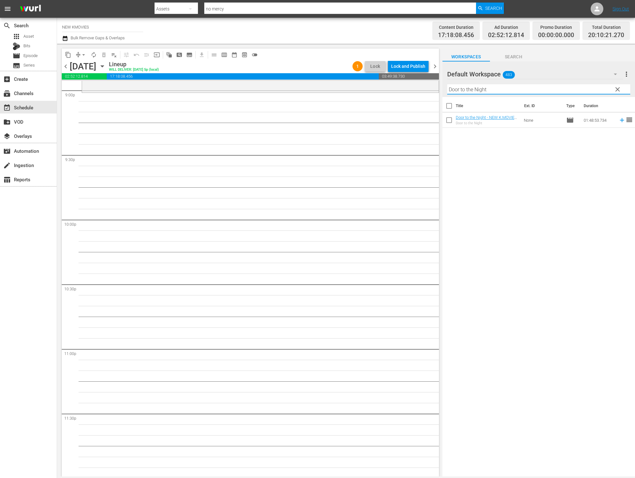
scroll to position [2703, 0]
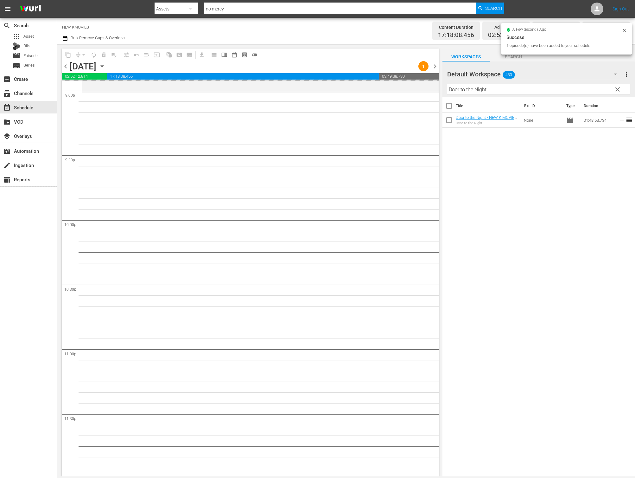
click at [511, 90] on input "Door to the Night" at bounding box center [538, 89] width 183 height 10
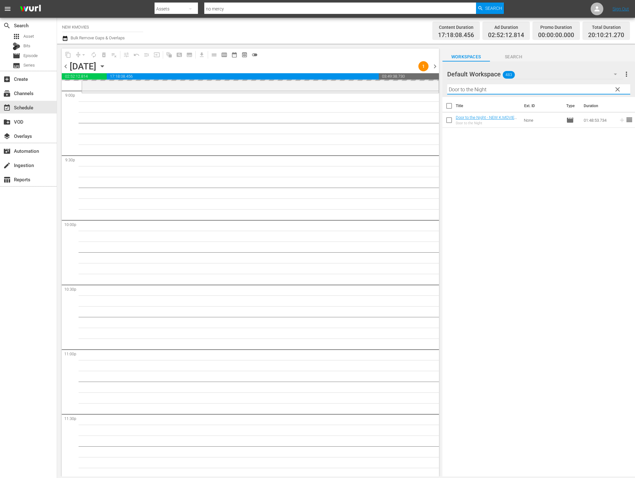
click at [511, 90] on input "Door to the Night" at bounding box center [538, 89] width 183 height 10
paste input "Always"
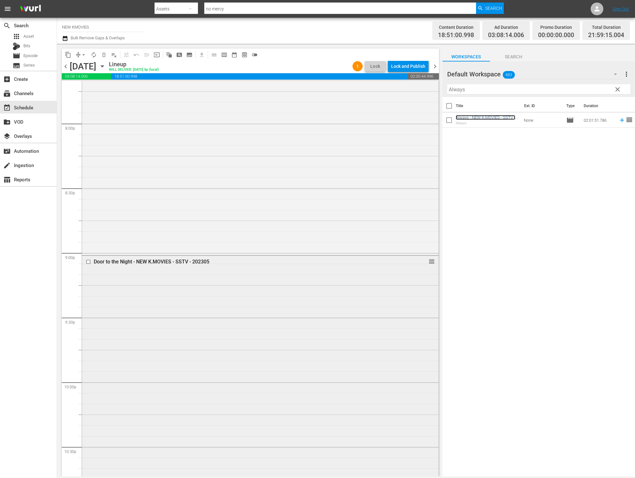
scroll to position [2551, 0]
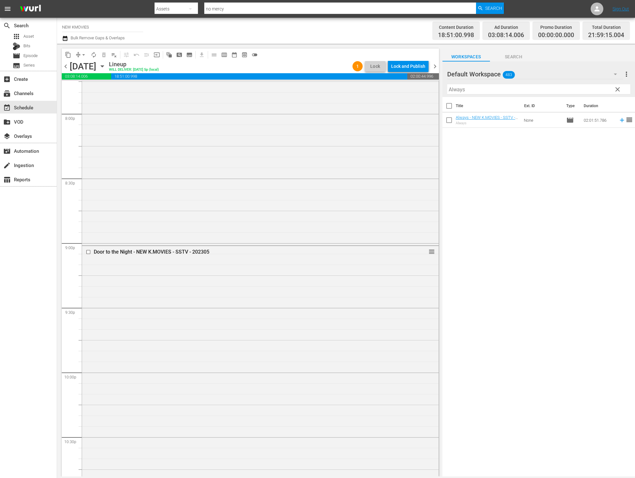
click at [492, 89] on input "Always" at bounding box center [538, 89] width 183 height 10
paste input "The Intimate"
type input "The Intimate"
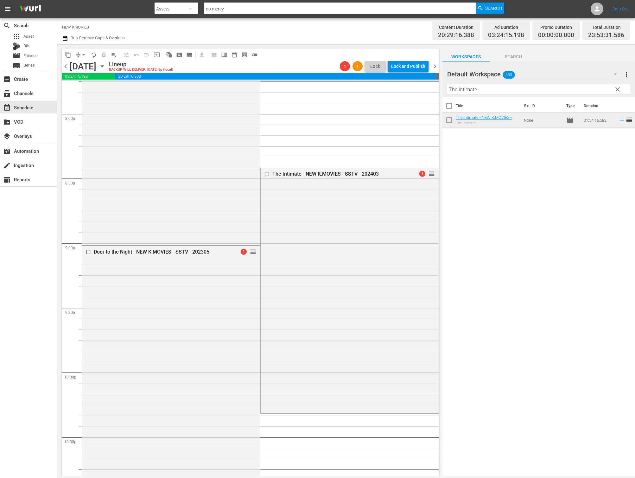
click at [81, 54] on span "arrow_drop_down" at bounding box center [83, 55] width 6 height 6
click at [90, 91] on li "Align to End of Previous Day" at bounding box center [84, 88] width 66 height 10
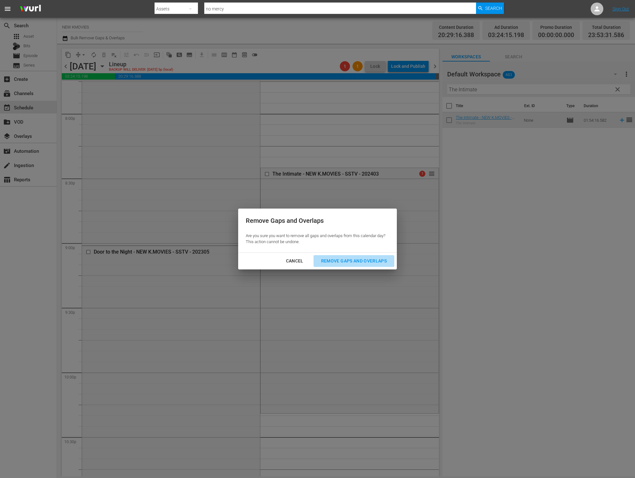
click at [363, 263] on div "Remove Gaps and Overlaps" at bounding box center [354, 261] width 76 height 8
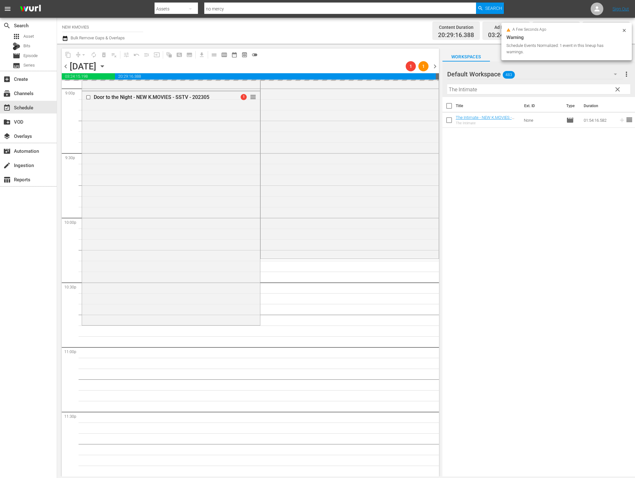
scroll to position [2705, 0]
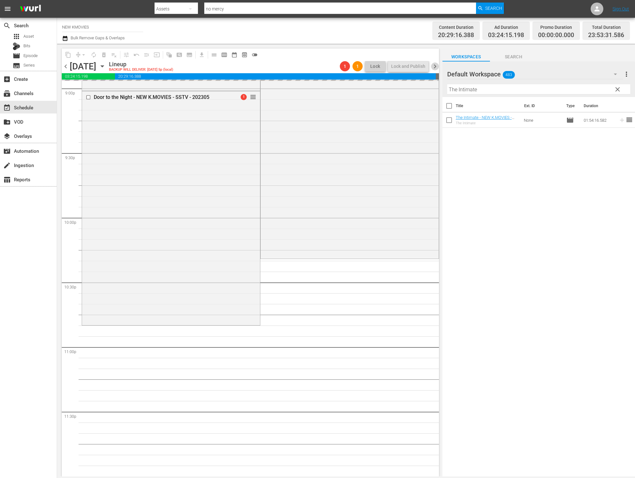
click at [434, 67] on span "chevron_right" at bounding box center [435, 66] width 8 height 8
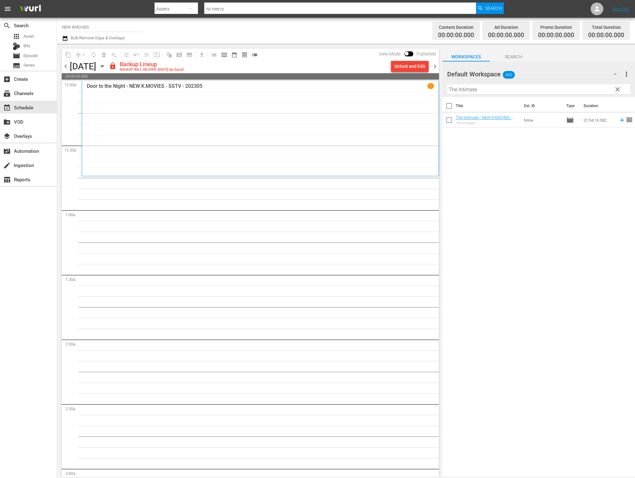
click at [404, 72] on div "chevron_left Tuesday, September 16th September 16th lock Backup Lineup BACKUP W…" at bounding box center [250, 67] width 377 height 12
click at [410, 67] on div "Unlock and Edit" at bounding box center [409, 65] width 31 height 11
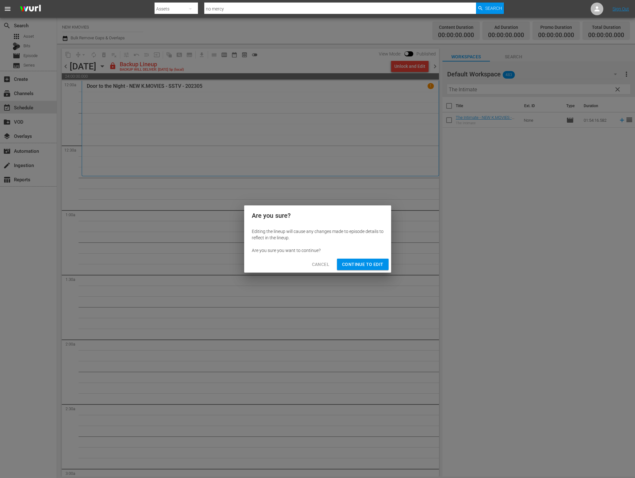
click at [379, 258] on div "Cancel Continue to Edit" at bounding box center [317, 264] width 147 height 17
click at [377, 263] on span "Continue to Edit" at bounding box center [362, 264] width 41 height 8
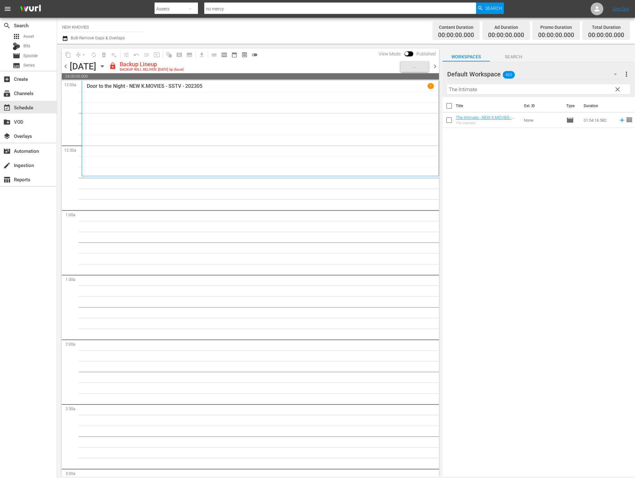
click at [478, 85] on input "The Intimate" at bounding box center [538, 89] width 183 height 10
click at [479, 85] on input "The Intimate" at bounding box center [538, 89] width 183 height 10
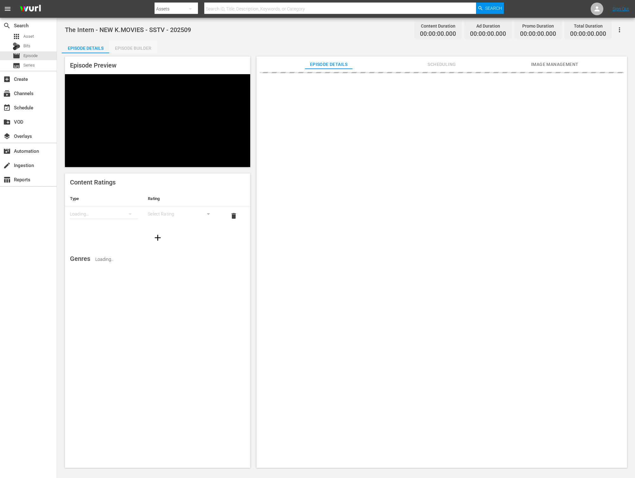
click at [141, 49] on div "Episode Builder" at bounding box center [132, 48] width 47 height 15
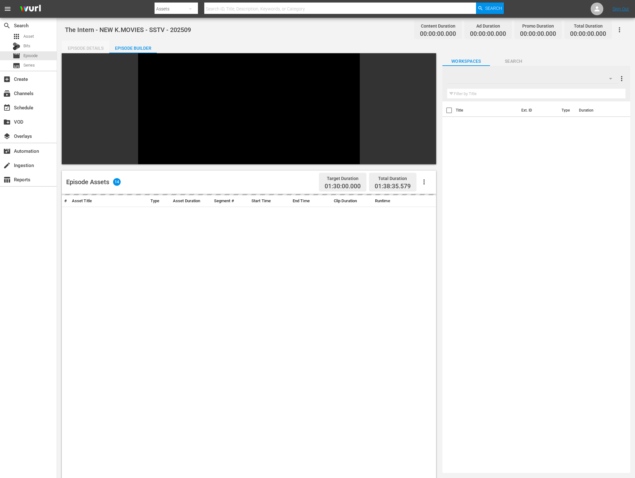
click at [97, 50] on div "Episode Details" at bounding box center [85, 48] width 47 height 15
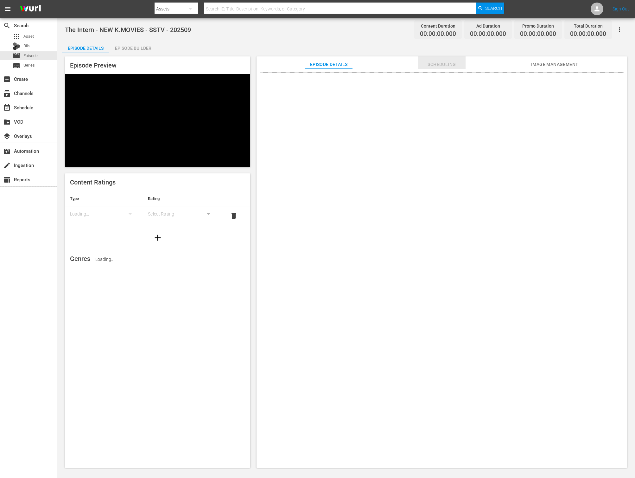
click at [446, 65] on span "Scheduling" at bounding box center [441, 64] width 47 height 8
